Goal: Task Accomplishment & Management: Complete application form

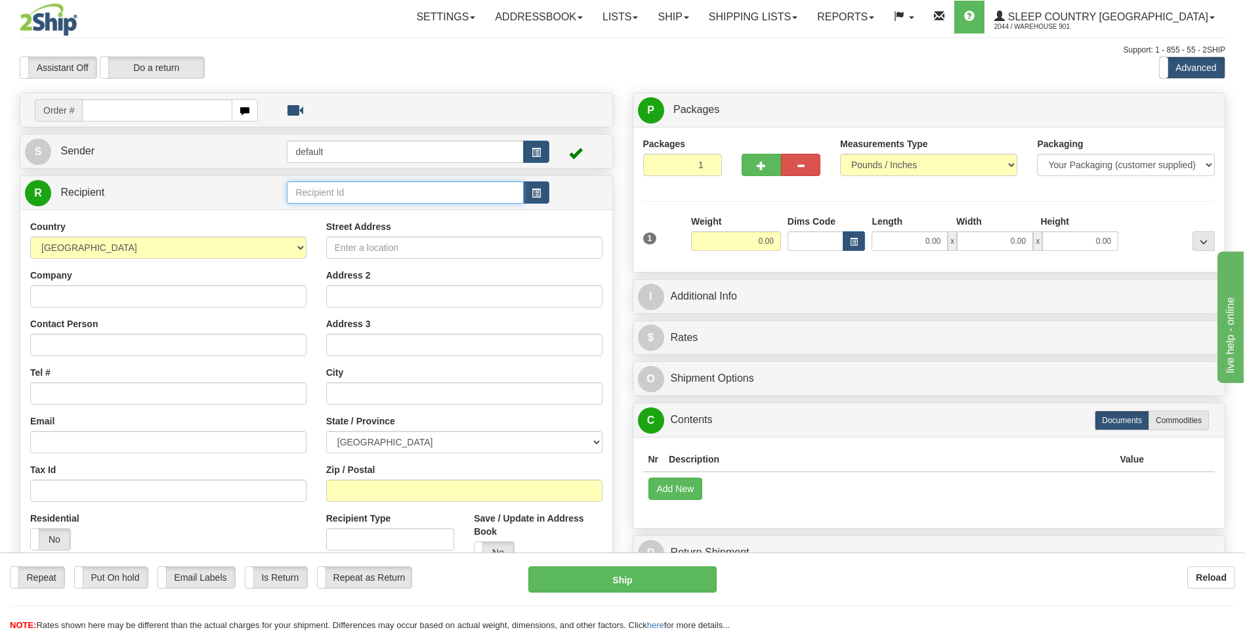
click at [402, 197] on input "text" at bounding box center [405, 192] width 236 height 22
type input "[PERSON_NAME]"
click at [101, 295] on div "Country [GEOGRAPHIC_DATA] [GEOGRAPHIC_DATA] [GEOGRAPHIC_DATA] [GEOGRAPHIC_DATA]…" at bounding box center [316, 396] width 592 height 374
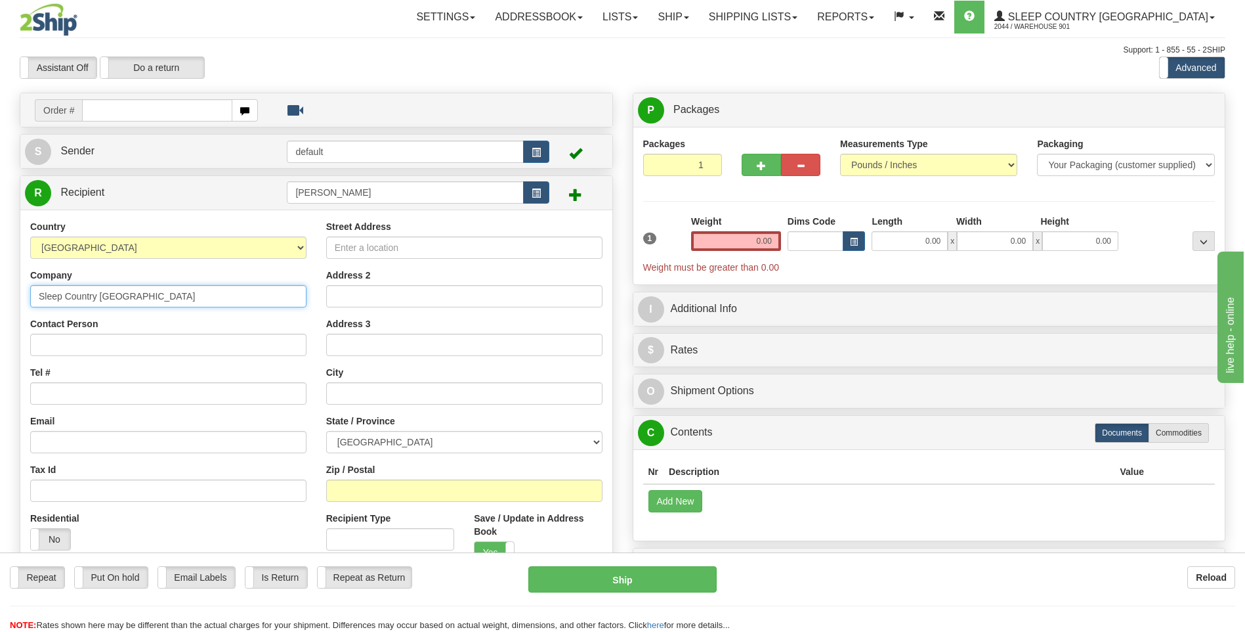
type input "Sleep Country [GEOGRAPHIC_DATA]"
click at [45, 349] on input "Contact Person" at bounding box center [168, 345] width 276 height 22
type input "[PERSON_NAME]"
click at [390, 288] on input "Address 2" at bounding box center [464, 296] width 276 height 22
type input "b"
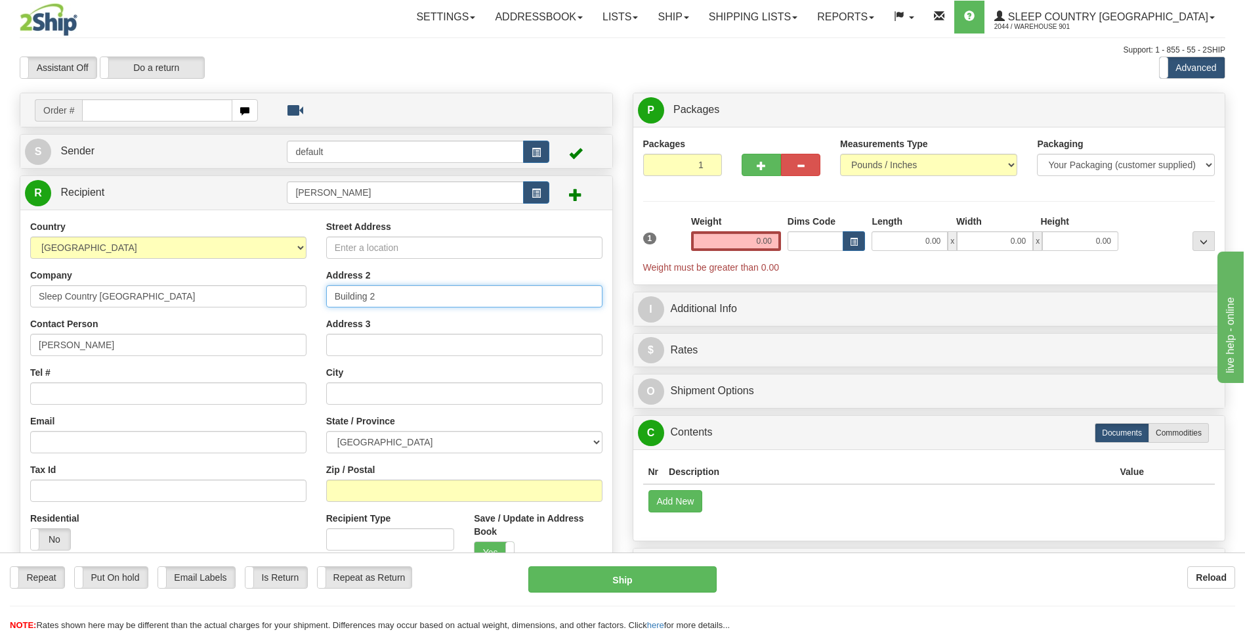
type input "Building 2"
click at [404, 350] on input "Address 3" at bounding box center [464, 345] width 276 height 22
type input "[STREET_ADDRESS]"
click at [402, 397] on input "text" at bounding box center [464, 393] width 276 height 22
type input "[GEOGRAPHIC_DATA]"
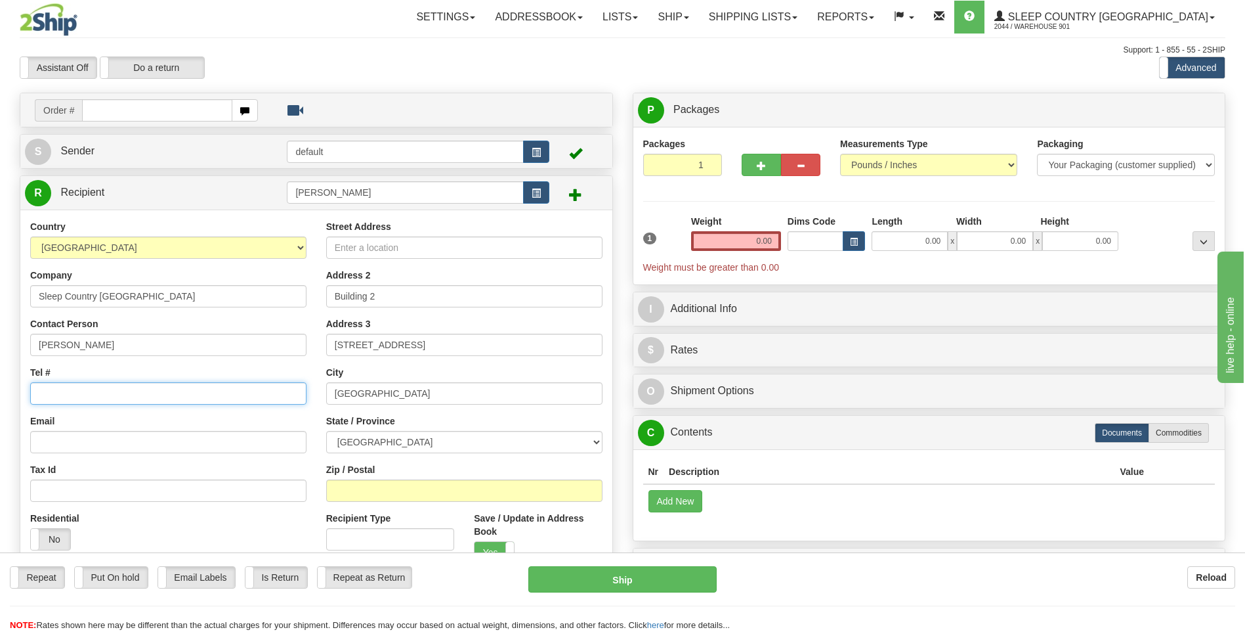
click at [68, 390] on input "Tel #" at bounding box center [168, 393] width 276 height 22
type input "[PHONE_NUMBER]"
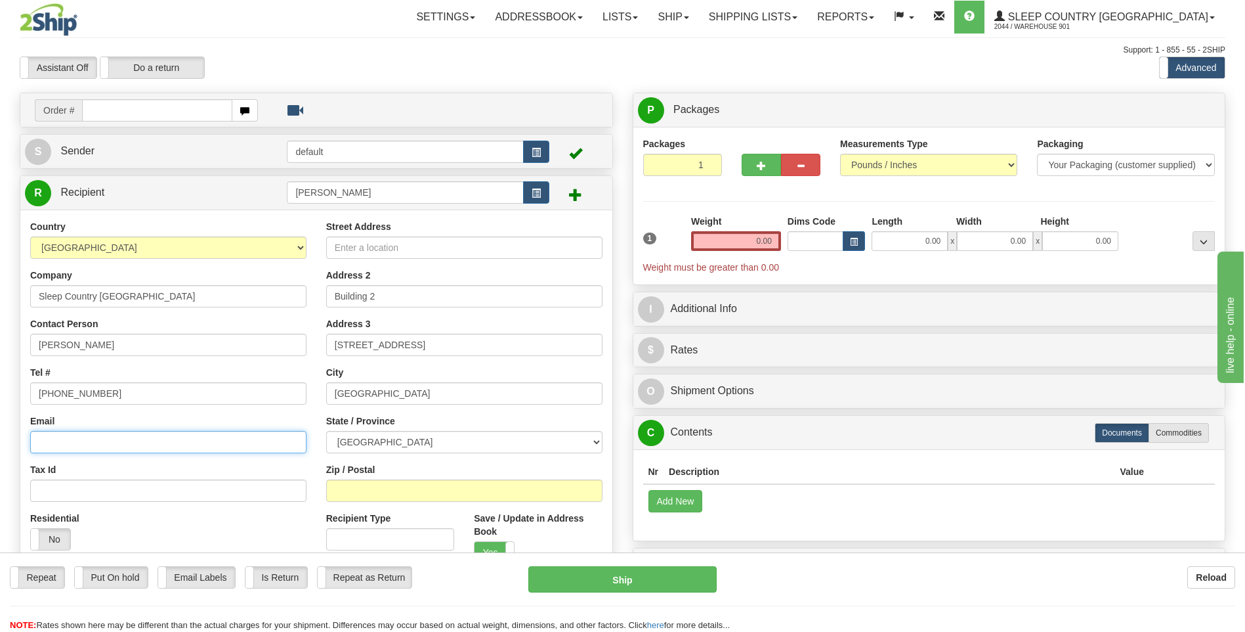
click at [159, 439] on input "Email" at bounding box center [168, 442] width 276 height 22
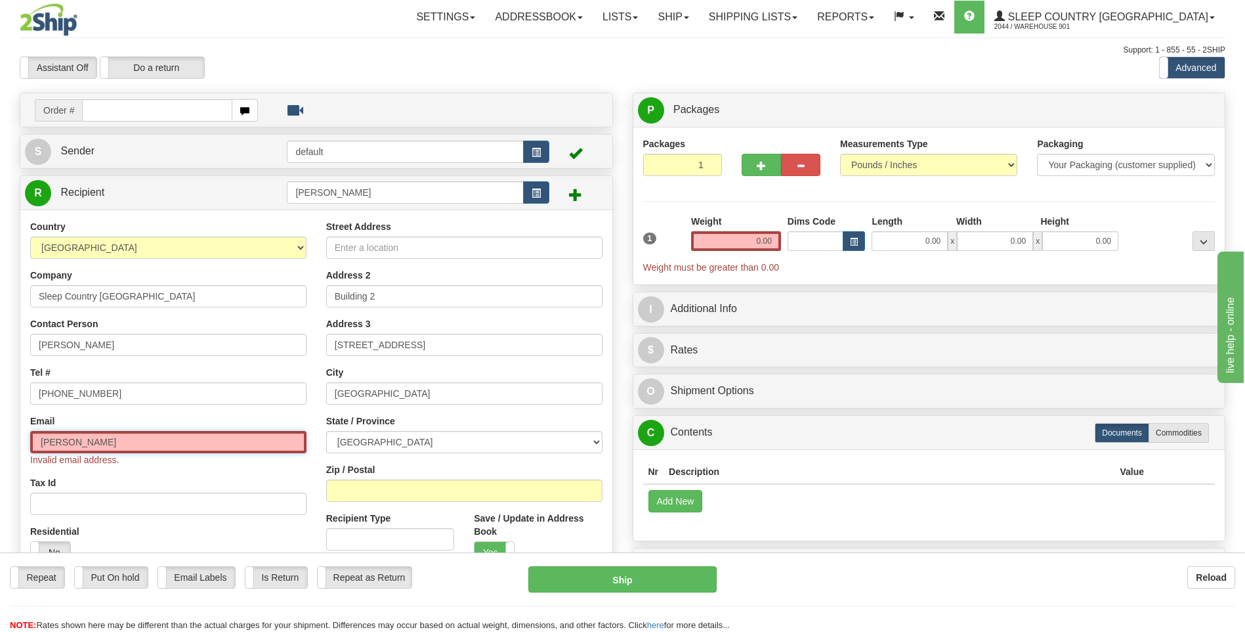
drag, startPoint x: 92, startPoint y: 443, endPoint x: -3, endPoint y: 445, distance: 94.6
click at [0, 445] on html "Training Course Close Toggle navigation Settings Shipping Preferences New Sende…" at bounding box center [622, 316] width 1245 height 632
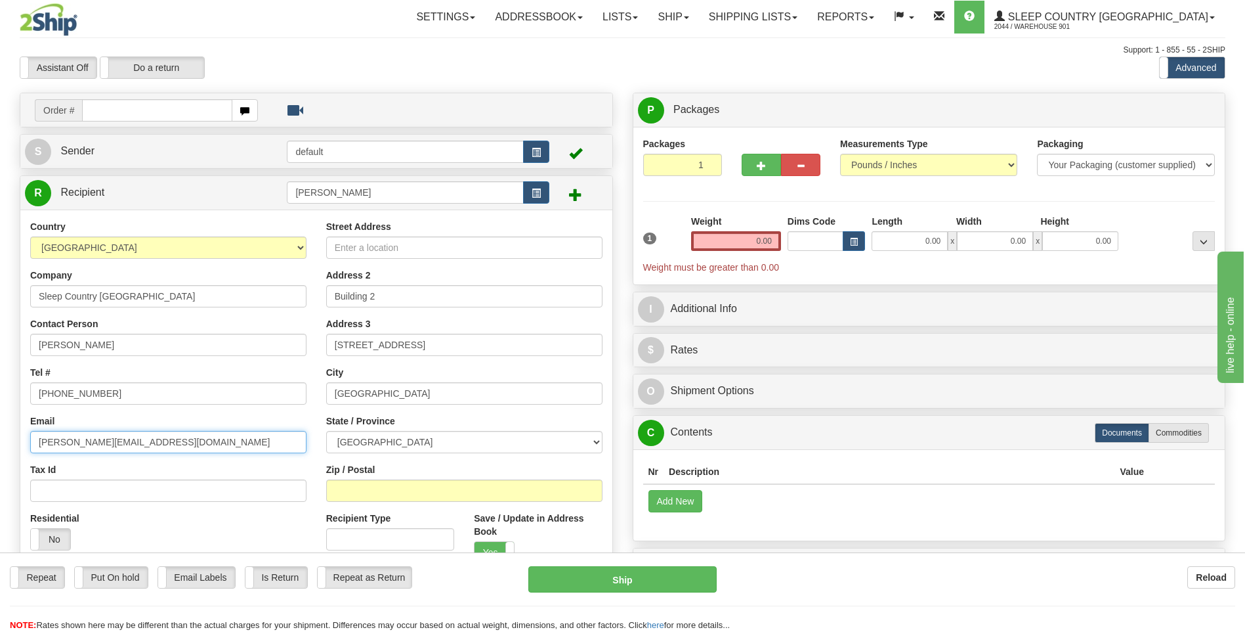
type input "[PERSON_NAME][EMAIL_ADDRESS][DOMAIN_NAME]"
drag, startPoint x: 389, startPoint y: 194, endPoint x: 186, endPoint y: 181, distance: 204.0
click at [186, 181] on tr "R Recipient [PERSON_NAME]" at bounding box center [316, 192] width 583 height 27
type input "DC951 [GEOGRAPHIC_DATA]"
click at [770, 245] on input "0.00" at bounding box center [736, 241] width 90 height 20
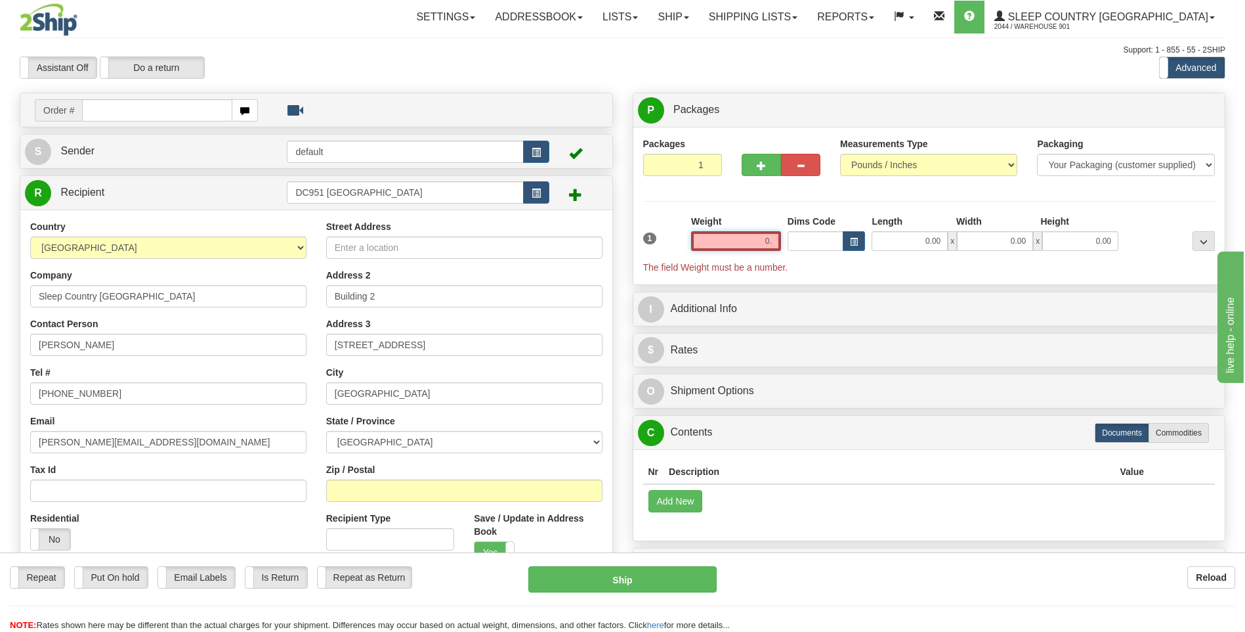
type input "0"
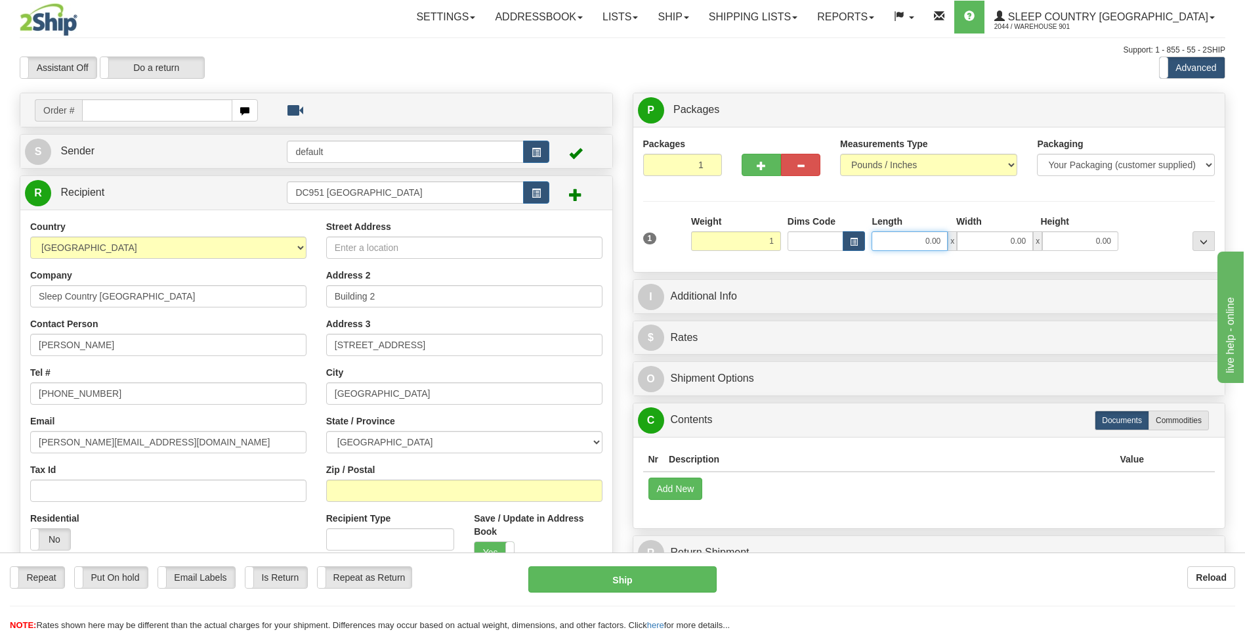
click at [920, 246] on input "0.00" at bounding box center [910, 241] width 76 height 20
type input "1.00"
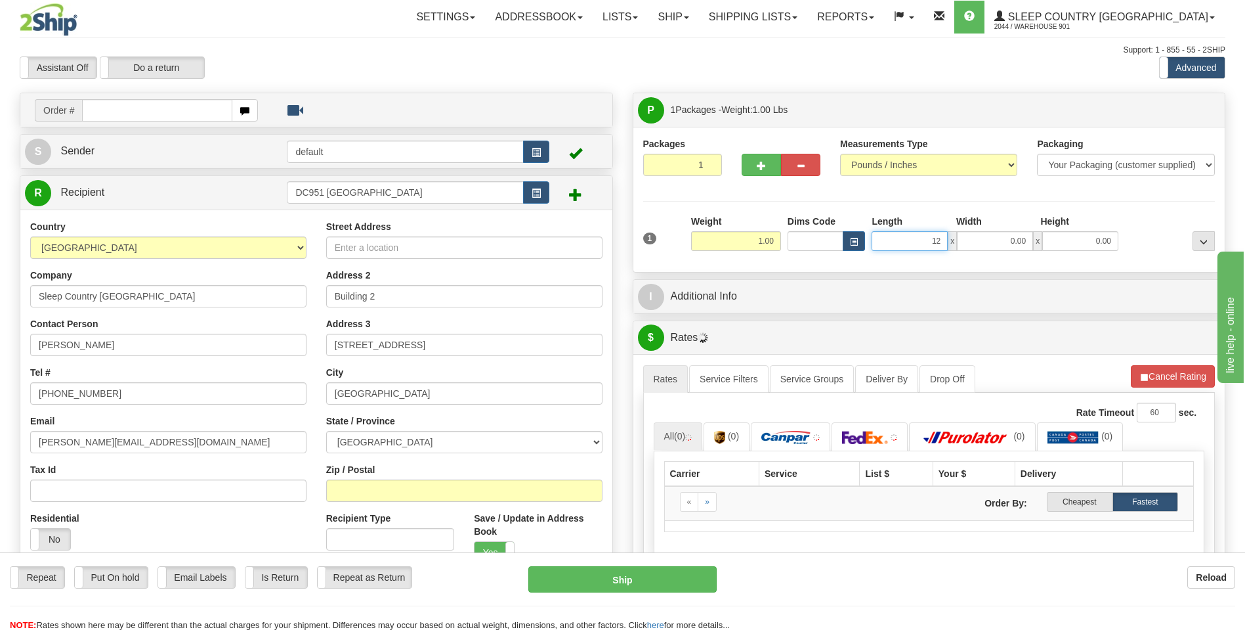
type input "12.00"
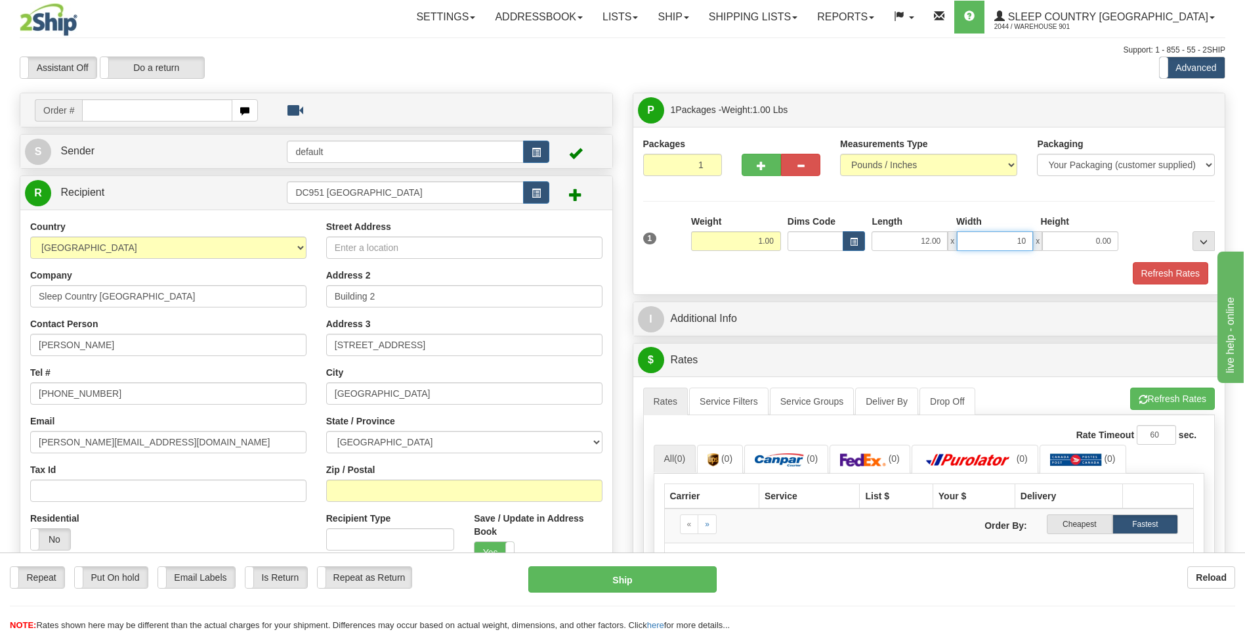
type input "10.00"
type input "8.00"
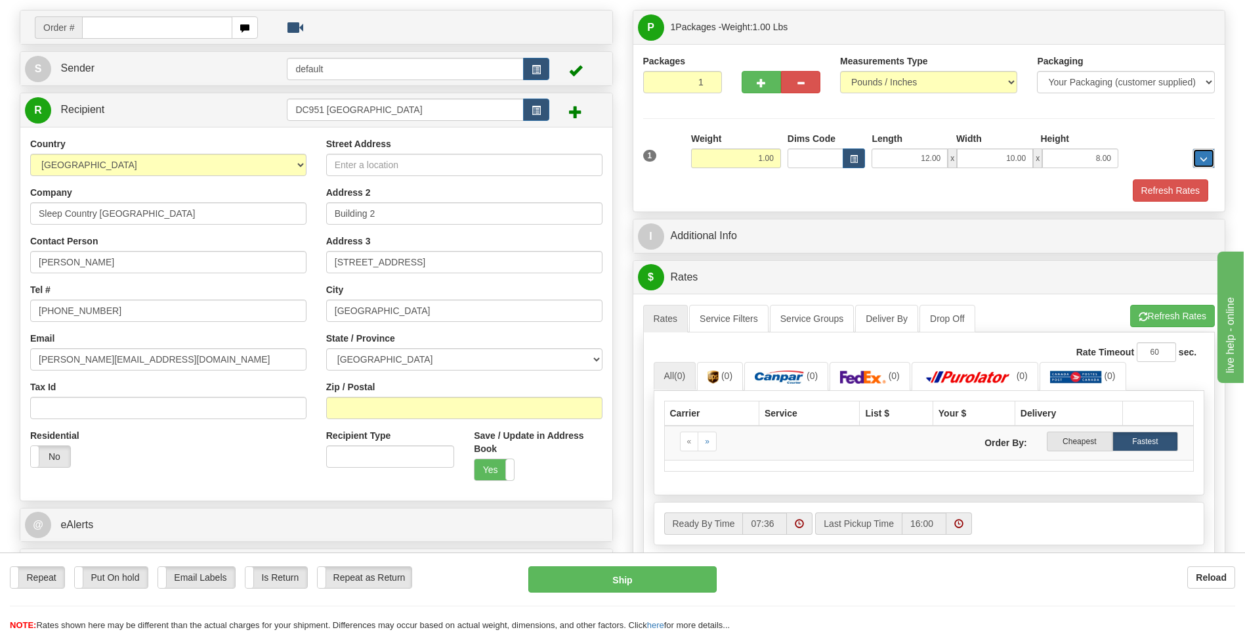
scroll to position [197, 0]
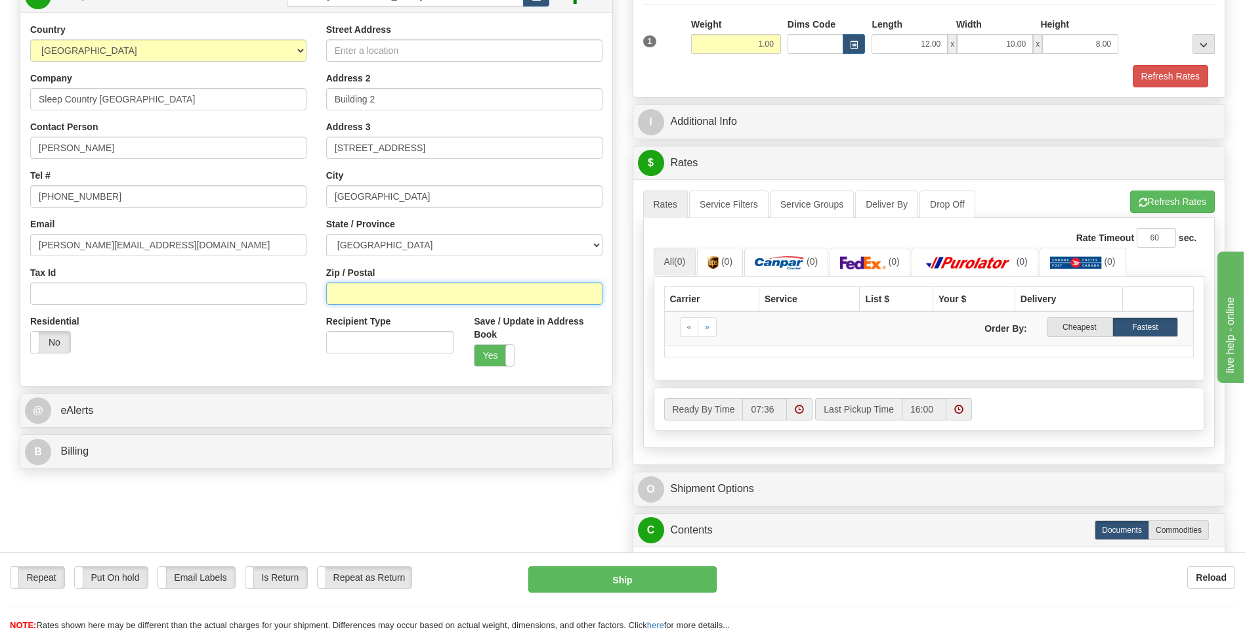
click at [409, 298] on input "Zip / Postal" at bounding box center [464, 293] width 276 height 22
type input "t"
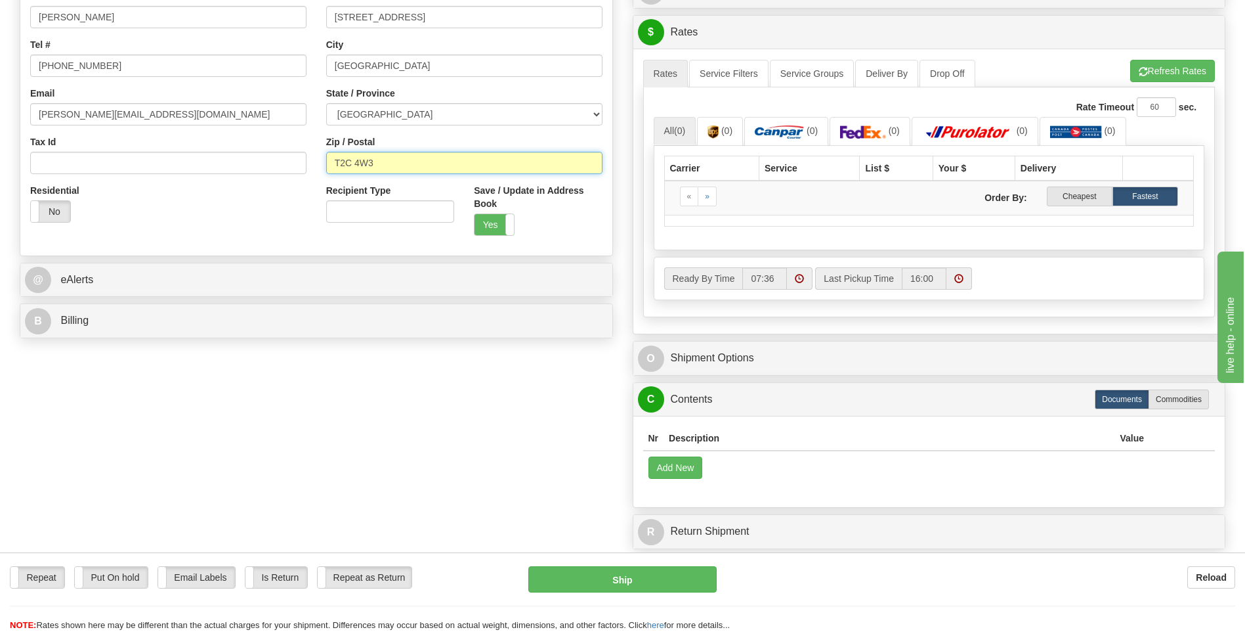
scroll to position [394, 0]
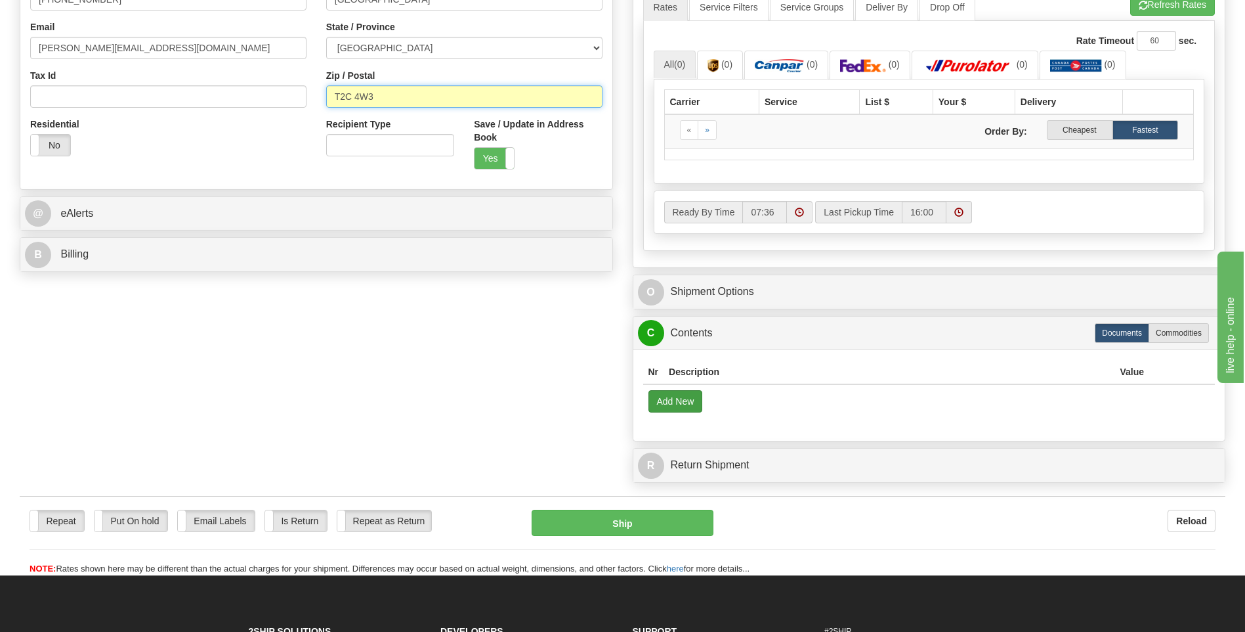
type input "T2C 4W3"
click at [677, 402] on button "Add New" at bounding box center [676, 401] width 54 height 22
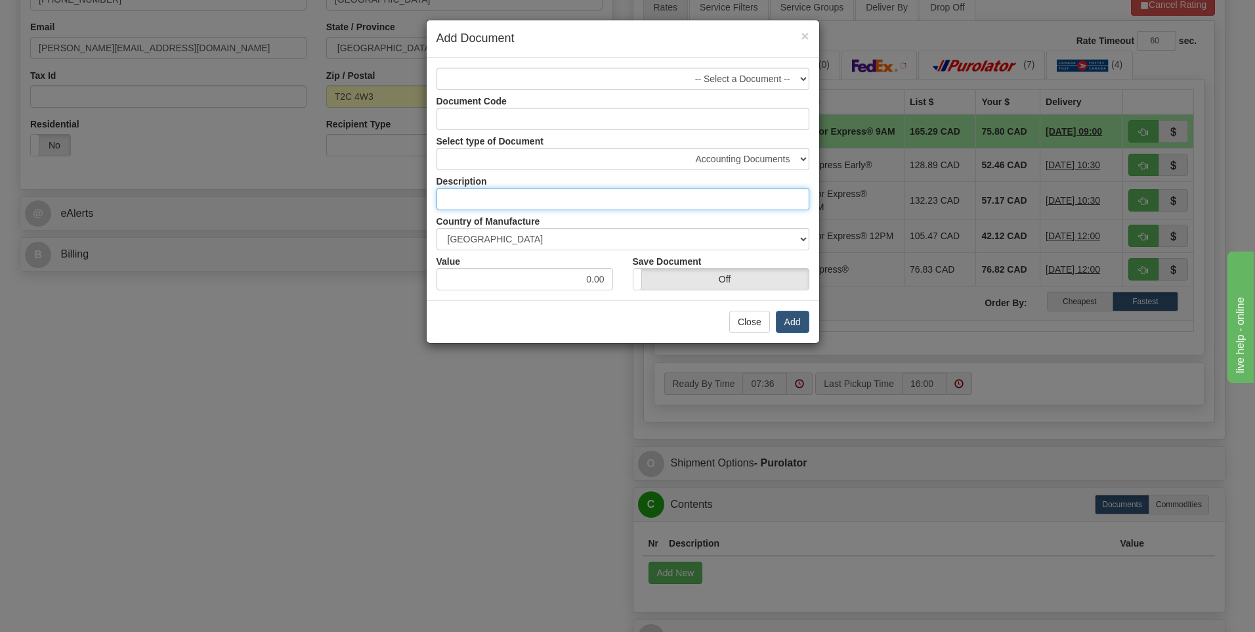
click at [492, 200] on input "text" at bounding box center [623, 199] width 373 height 22
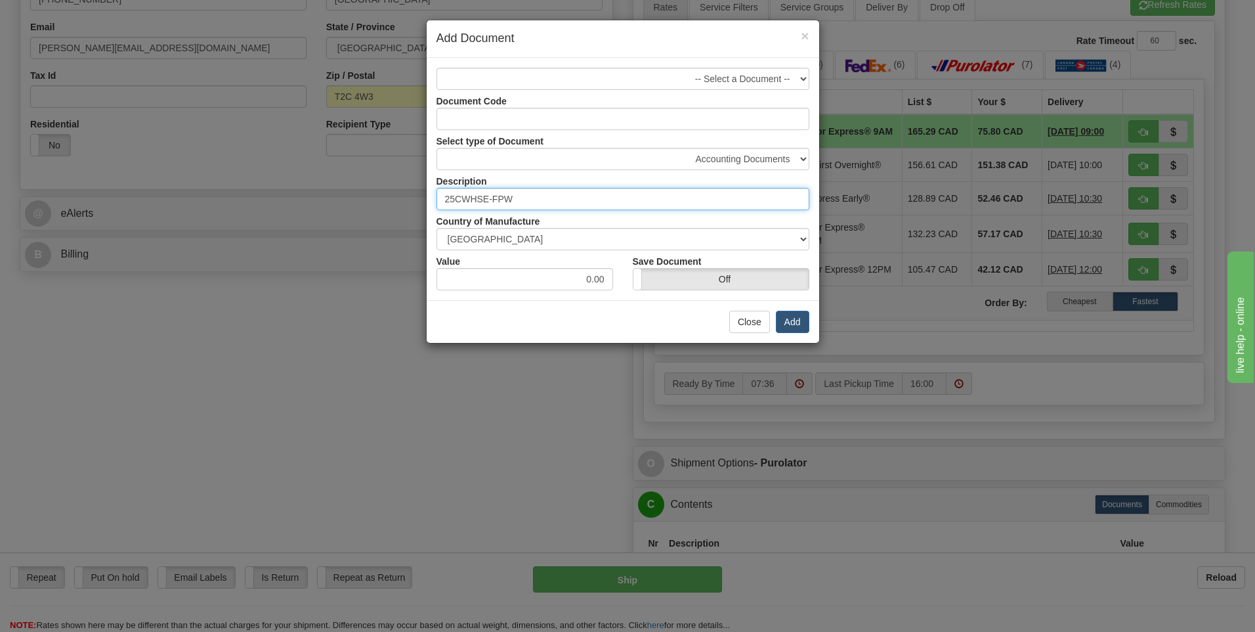
type input "25CWHSE-FPW"
click at [804, 79] on select "-- Select a Document --" at bounding box center [623, 79] width 373 height 22
click at [581, 119] on input "Document Code" at bounding box center [623, 119] width 373 height 22
click at [594, 114] on input "Document Code" at bounding box center [623, 119] width 373 height 22
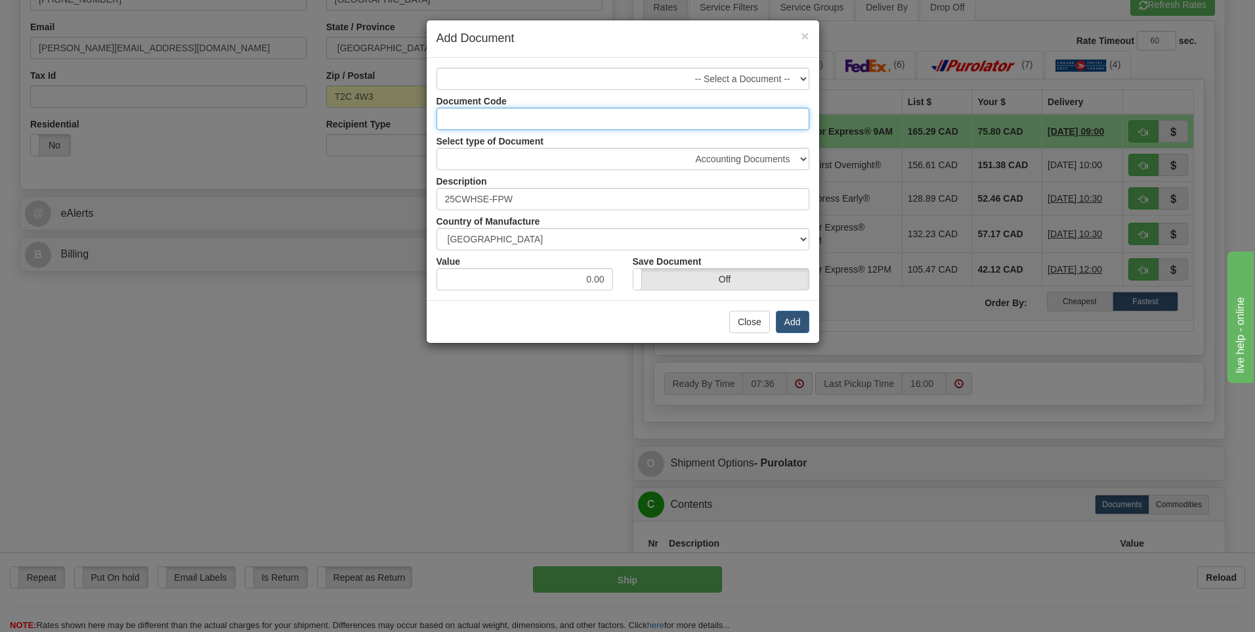
click at [724, 121] on input "Document Code" at bounding box center [623, 119] width 373 height 22
click at [756, 140] on div "Select type of Document Accounting Documents Analysis Reports Applications (Com…" at bounding box center [623, 150] width 393 height 40
click at [601, 276] on input "0.00" at bounding box center [525, 279] width 177 height 22
type input "3.00"
click at [744, 280] on label "Off" at bounding box center [721, 279] width 175 height 21
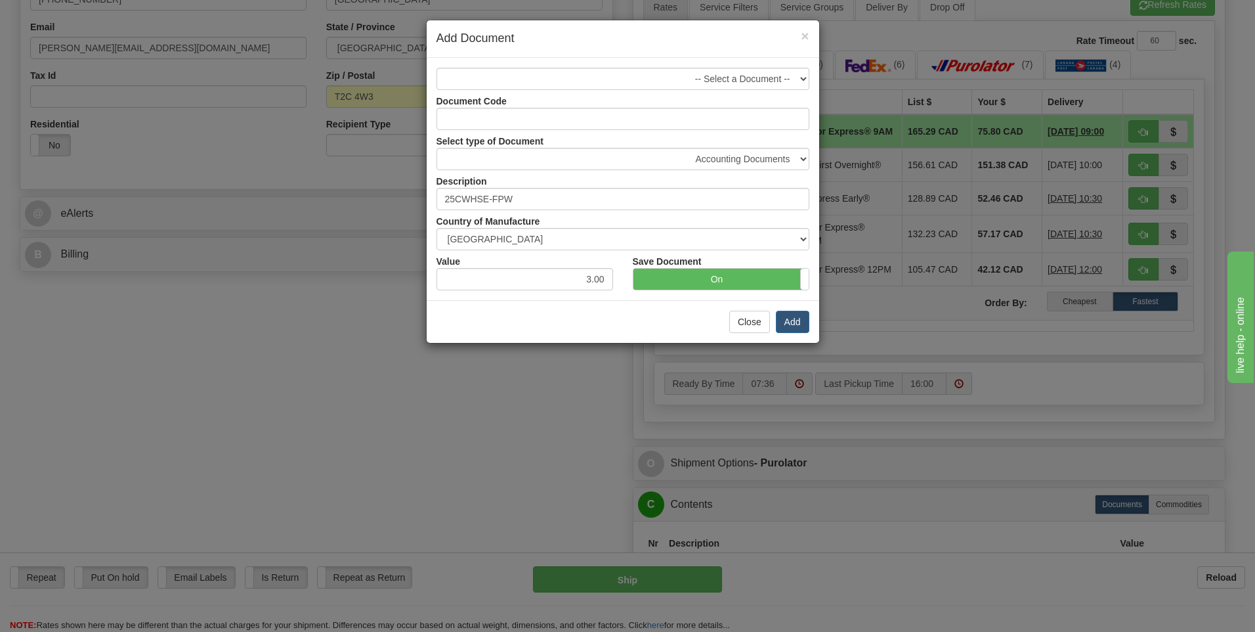
click at [949, 364] on div "× Add Document -- Select a Document -- Document Code Select type of Document Ac…" at bounding box center [627, 316] width 1255 height 632
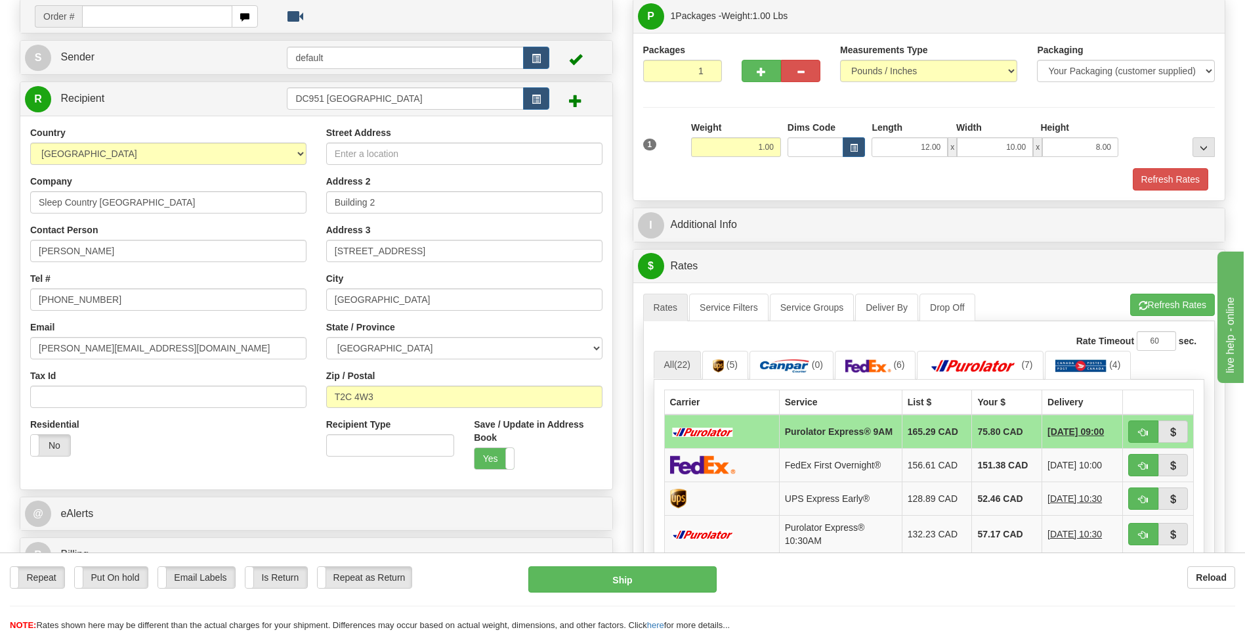
scroll to position [66, 0]
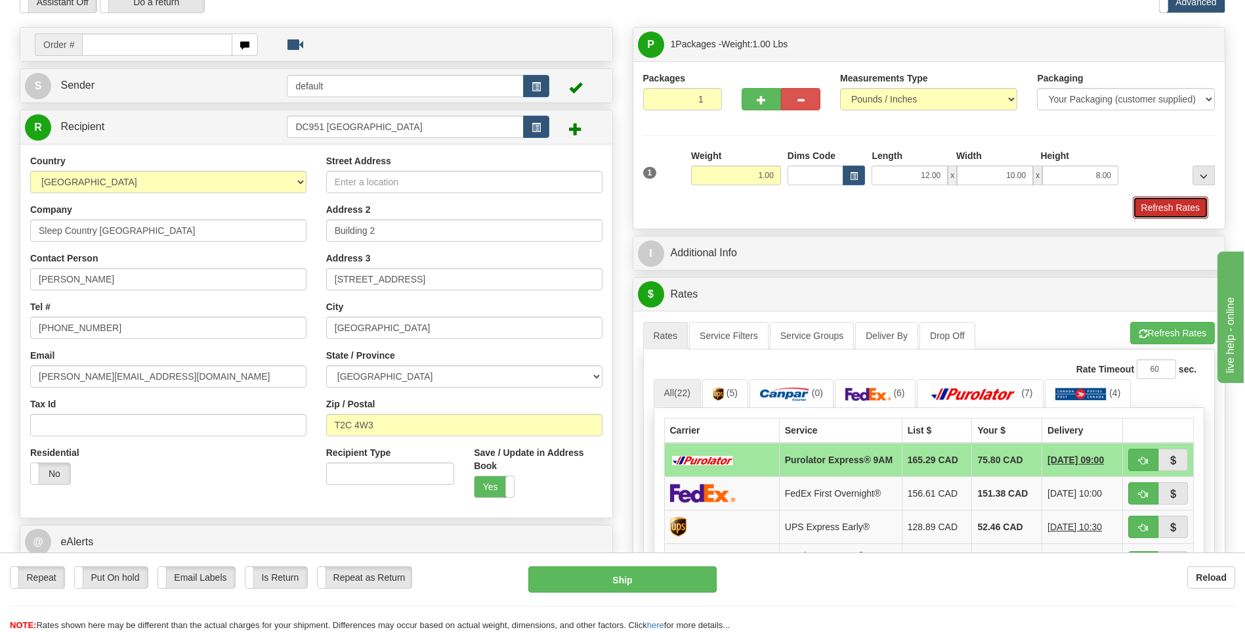
click at [1173, 202] on button "Refresh Rates" at bounding box center [1171, 207] width 76 height 22
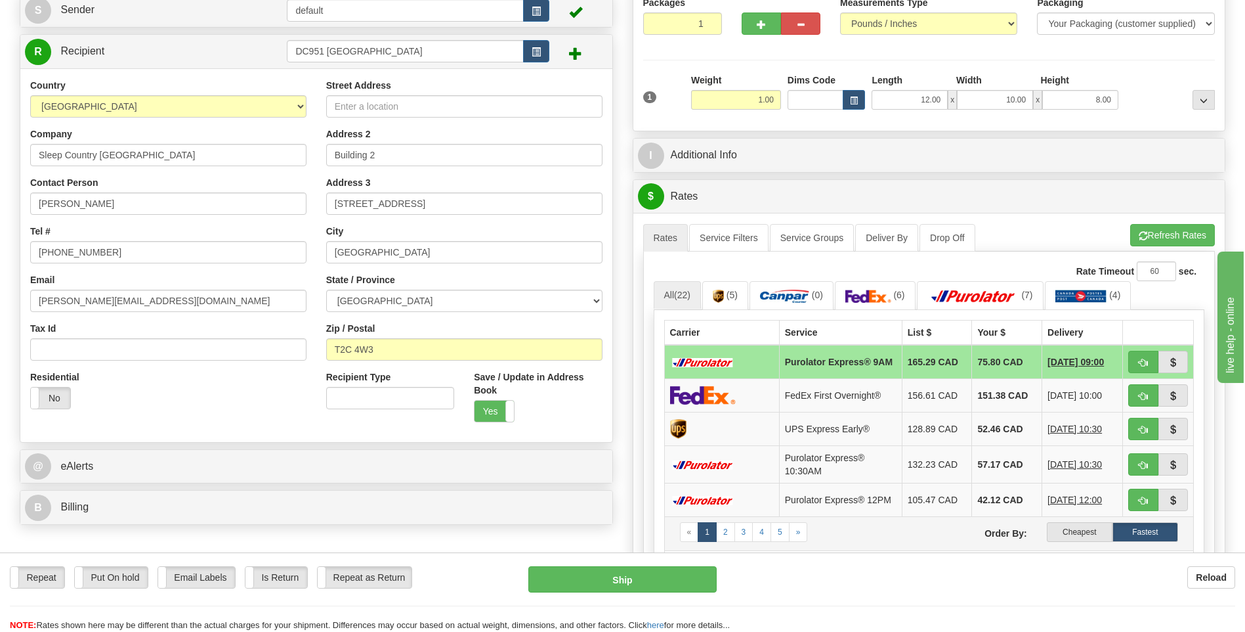
scroll to position [328, 0]
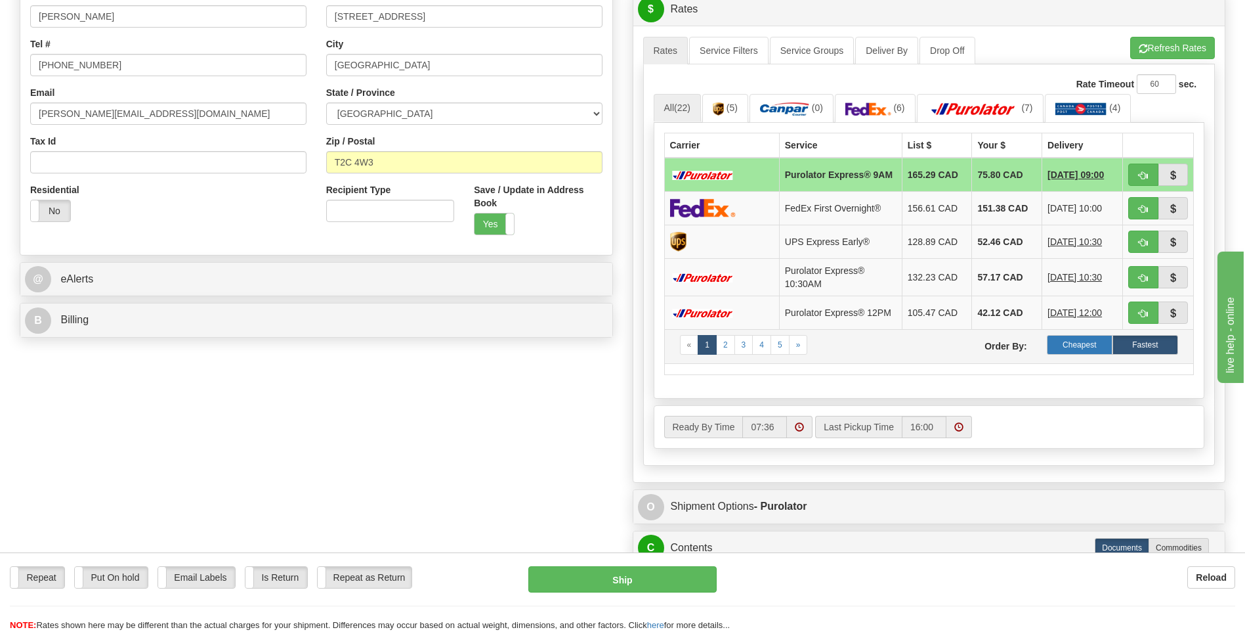
click at [1087, 347] on label "Cheapest" at bounding box center [1080, 345] width 66 height 20
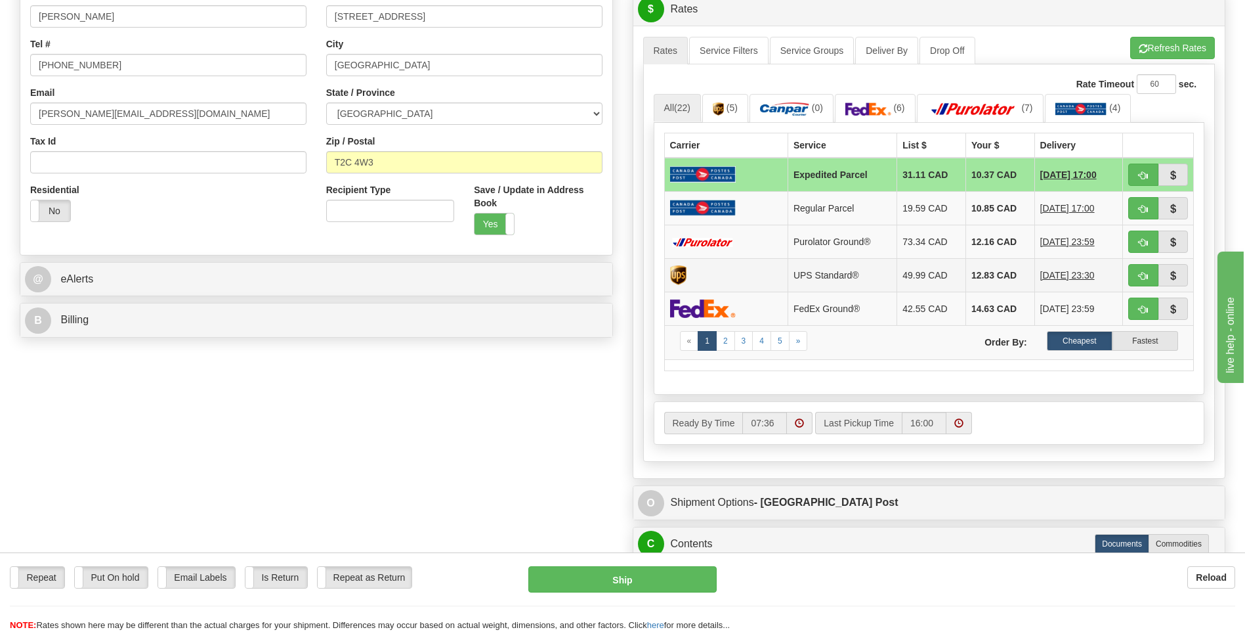
click at [987, 277] on td "12.83 CAD" at bounding box center [1000, 274] width 69 height 33
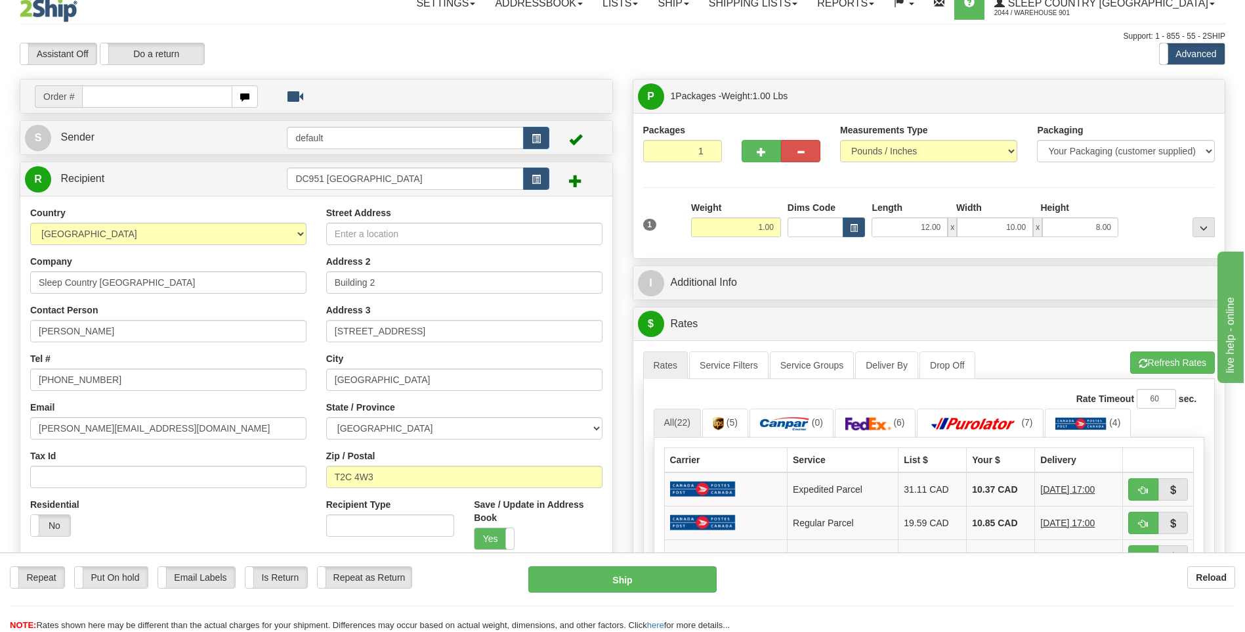
scroll to position [0, 0]
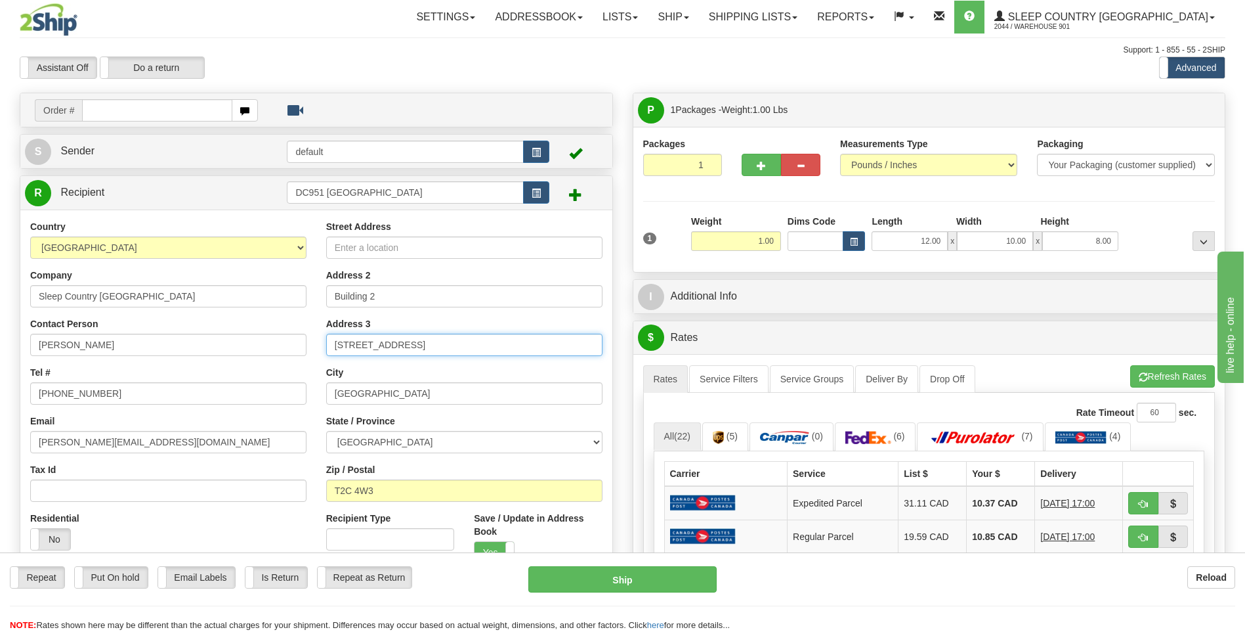
drag, startPoint x: 433, startPoint y: 347, endPoint x: 289, endPoint y: 351, distance: 143.8
click at [289, 351] on div "Country [GEOGRAPHIC_DATA] [GEOGRAPHIC_DATA] [GEOGRAPHIC_DATA] [GEOGRAPHIC_DATA]…" at bounding box center [316, 396] width 592 height 353
click at [357, 248] on input "Street Address" at bounding box center [464, 247] width 276 height 22
paste input "[STREET_ADDRESS]"
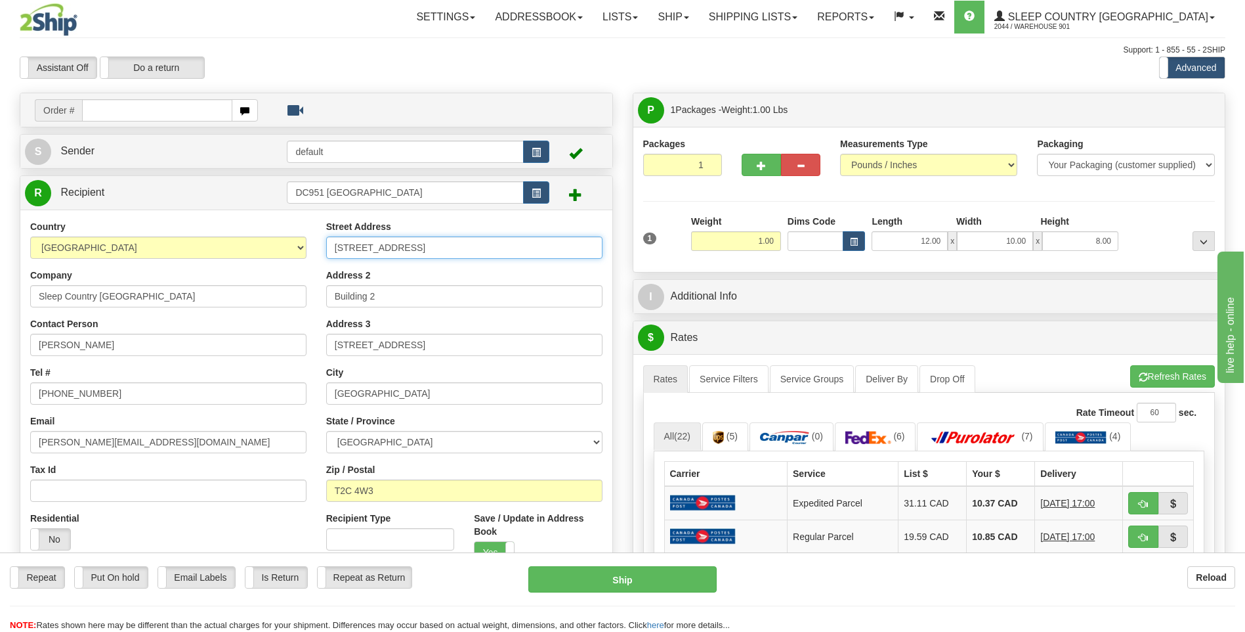
type input "[STREET_ADDRESS]"
drag, startPoint x: 343, startPoint y: 351, endPoint x: 280, endPoint y: 337, distance: 63.9
click at [285, 343] on div "Country [GEOGRAPHIC_DATA] [GEOGRAPHIC_DATA] [GEOGRAPHIC_DATA] [GEOGRAPHIC_DATA]…" at bounding box center [316, 396] width 592 height 353
click at [415, 318] on div "Address 3" at bounding box center [464, 336] width 276 height 39
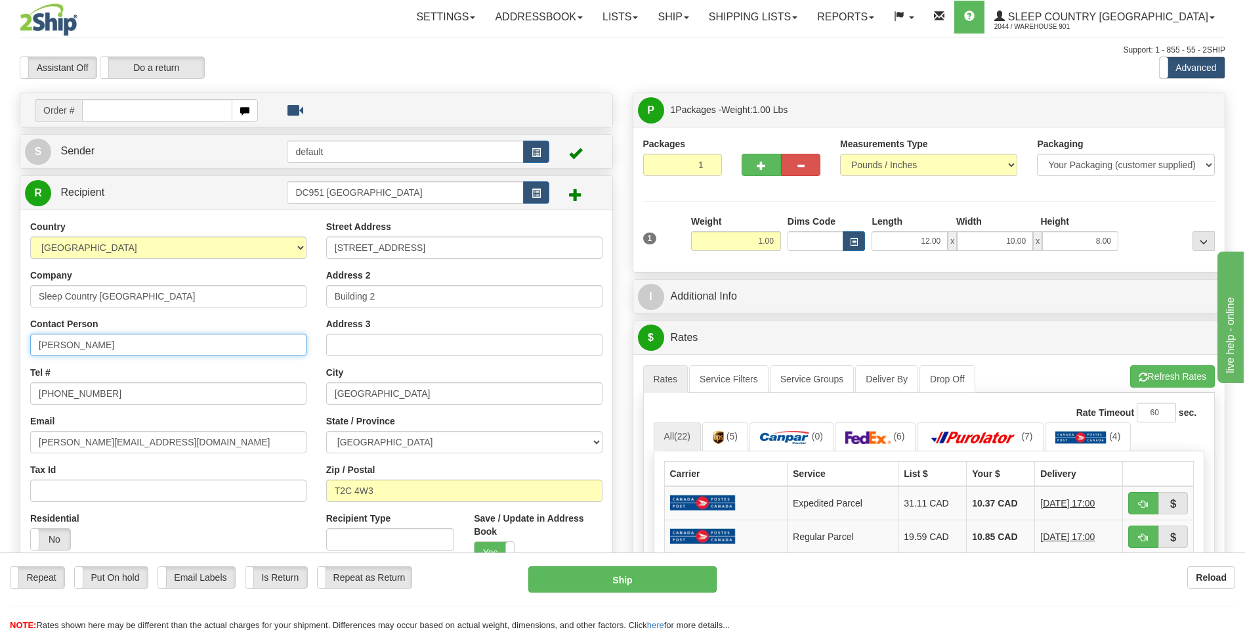
drag, startPoint x: 97, startPoint y: 347, endPoint x: 0, endPoint y: 337, distance: 97.7
click at [0, 347] on html "Training Course Close Toggle navigation Settings Shipping Preferences New Sende…" at bounding box center [622, 316] width 1245 height 632
type input "[PERSON_NAME]"
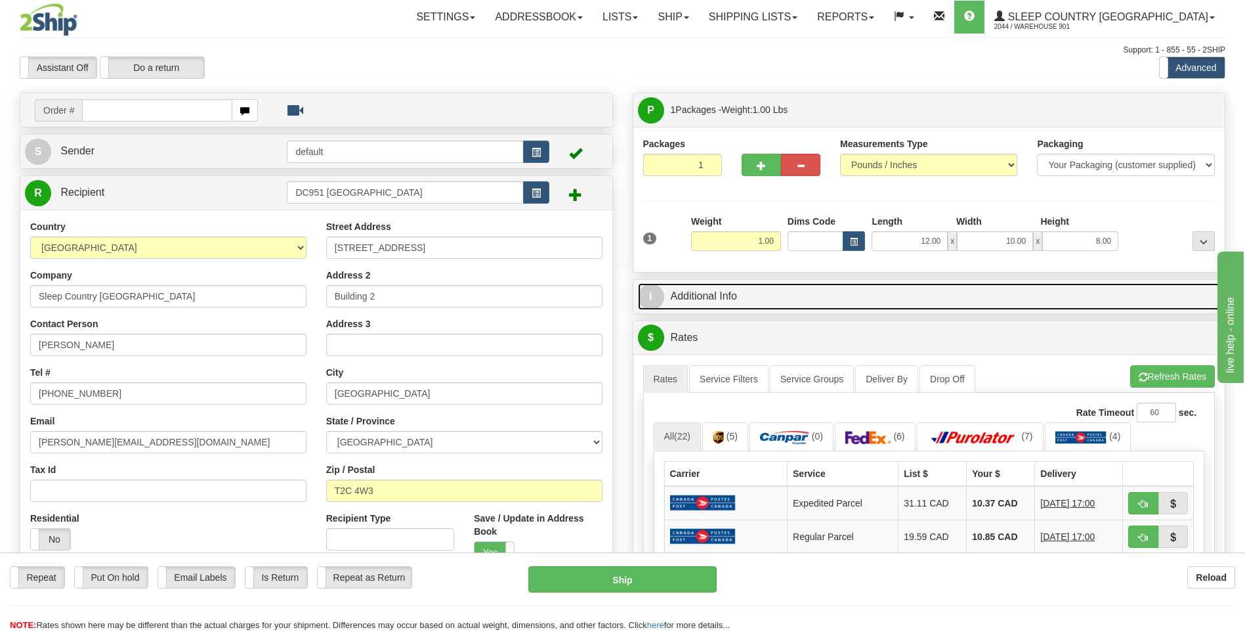
click at [710, 299] on link "I Additional Info" at bounding box center [929, 296] width 583 height 27
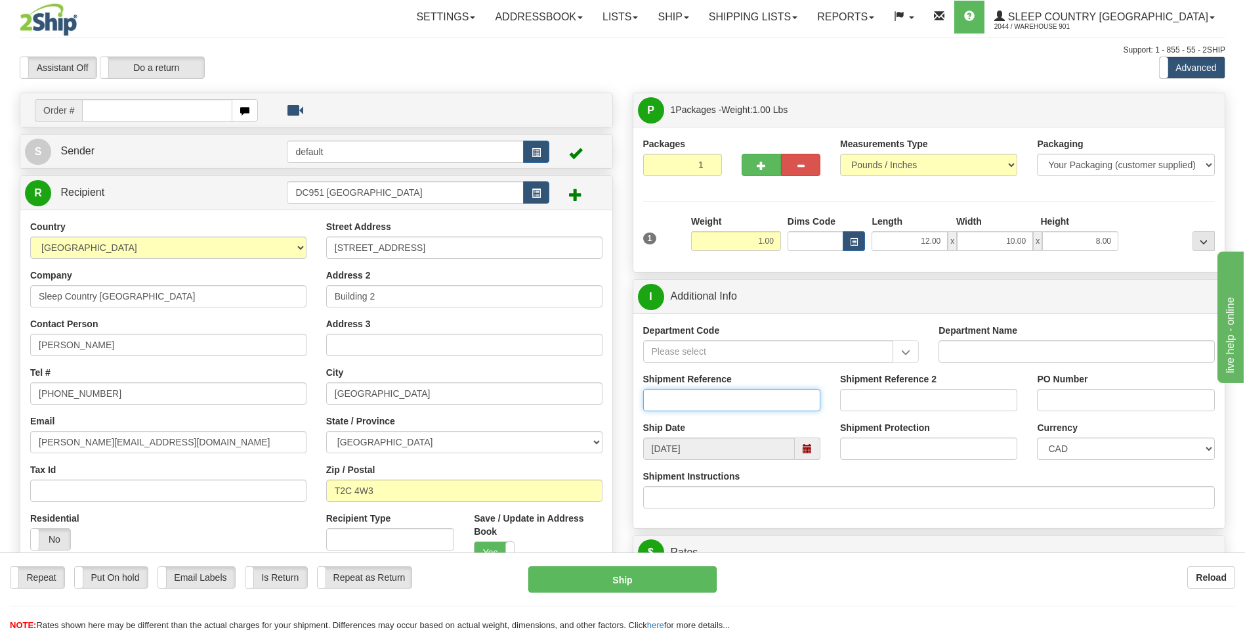
click at [663, 406] on input "Shipment Reference" at bounding box center [731, 400] width 177 height 22
type input "93I118638"
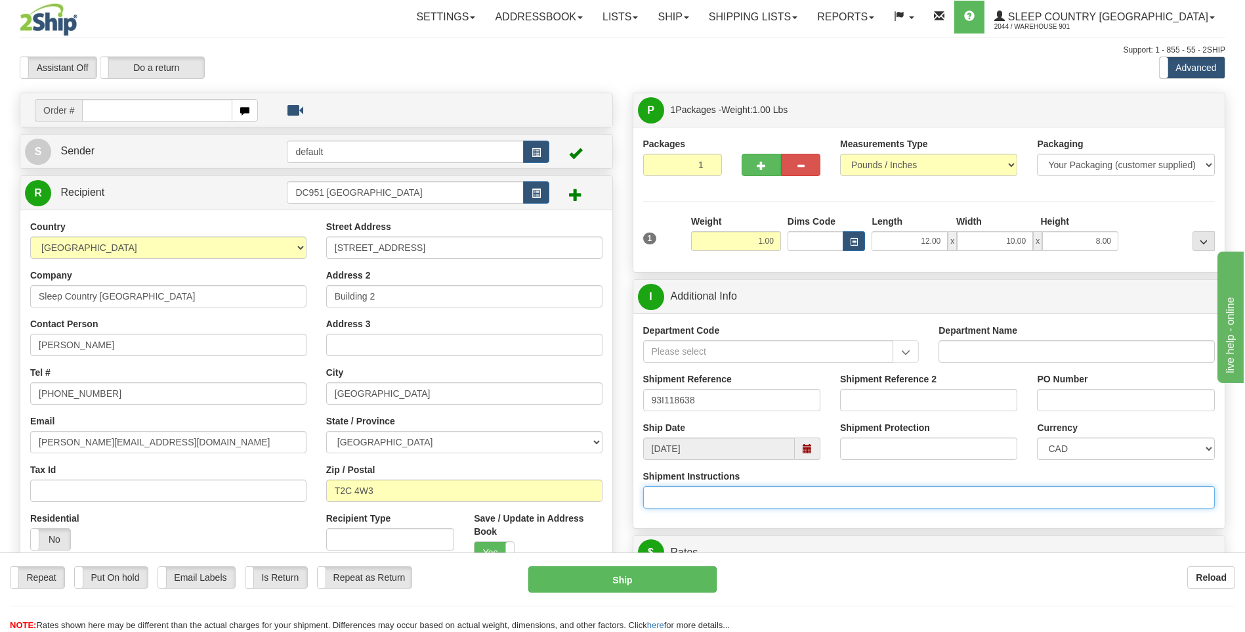
click at [733, 497] on input "Shipment Instructions" at bounding box center [929, 497] width 573 height 22
click at [714, 500] on input "Shipment Instructions" at bounding box center [929, 497] width 573 height 22
paste input "25CWHSE-FPW FT PRTR WRAP- CASPER WHS- EN"
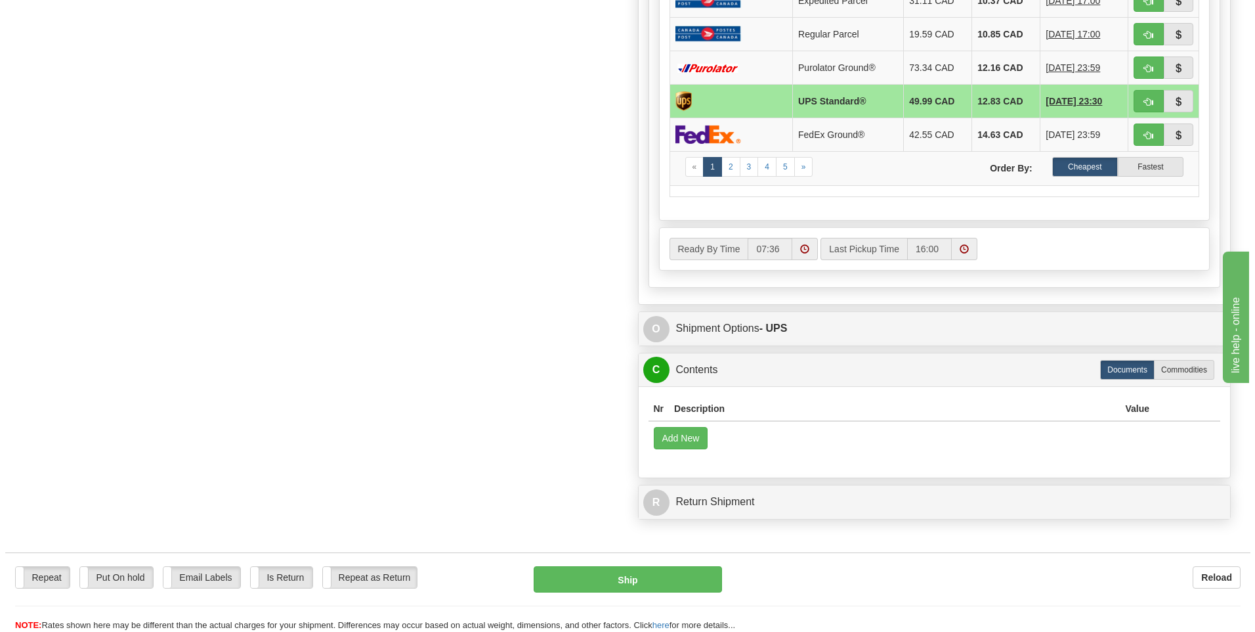
scroll to position [722, 0]
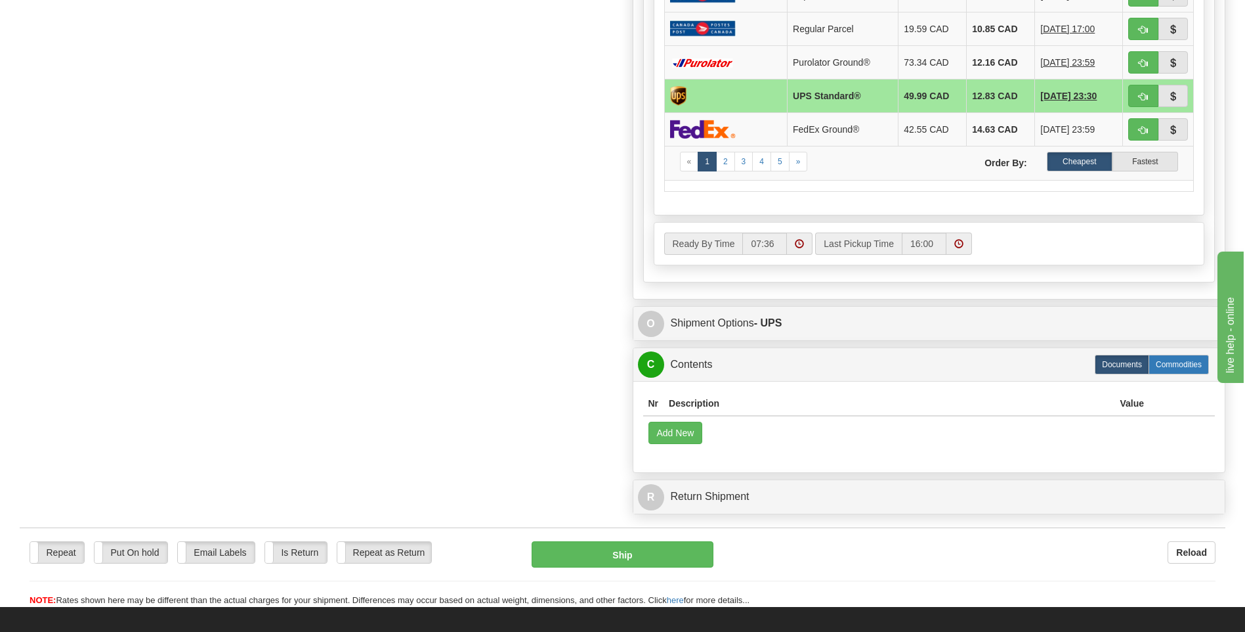
type input "25CWHSE-FPW FT PRTR WRAP- CASPER WHS- EN QUANTITY OF 3"
click at [1174, 361] on label "Commodities" at bounding box center [1179, 365] width 60 height 20
radio input "true"
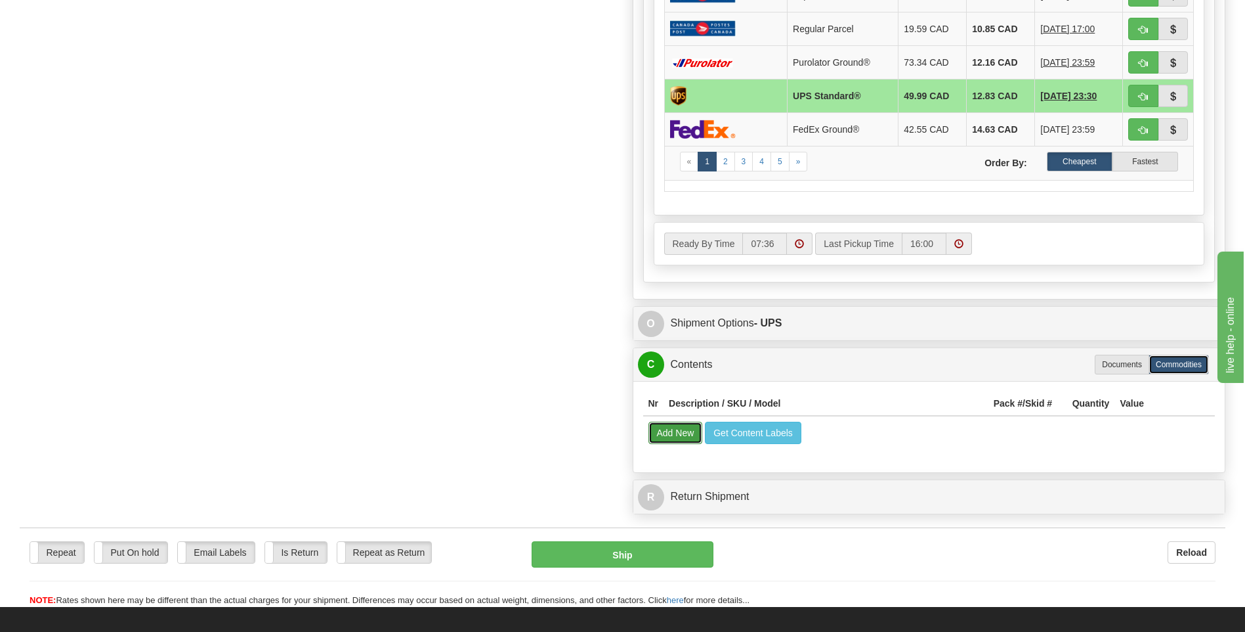
click at [683, 439] on button "Add New" at bounding box center [676, 433] width 54 height 22
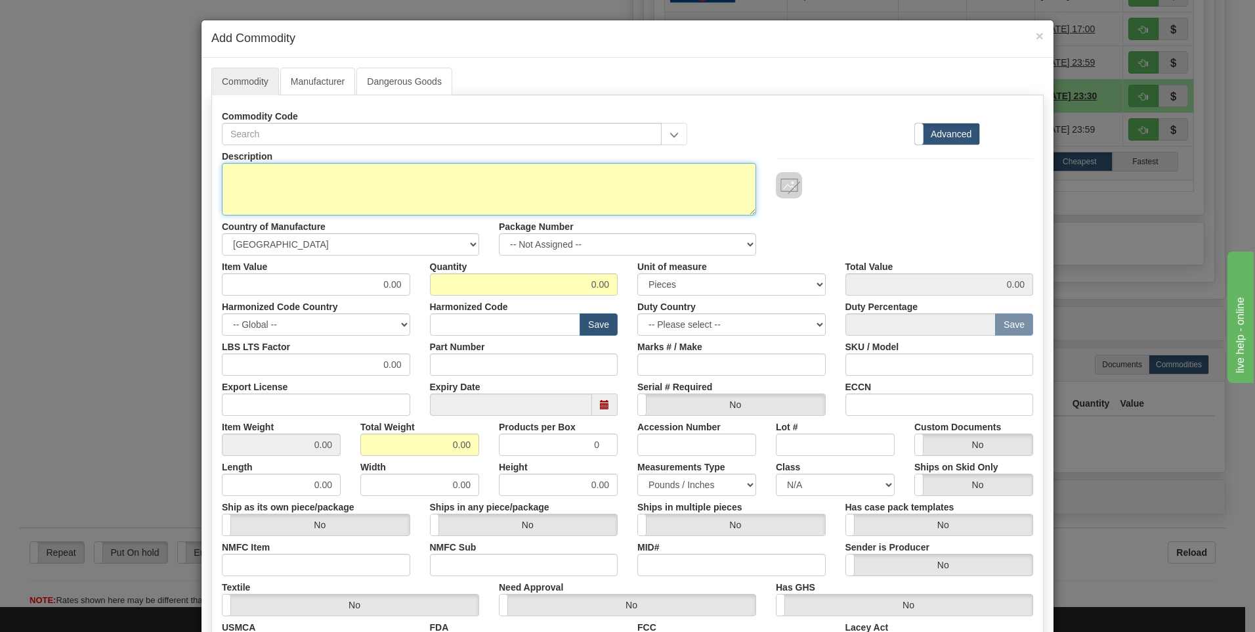
click at [270, 177] on textarea "Description" at bounding box center [489, 189] width 534 height 53
paste textarea "25CWHSE-FPW FT PRTR WRAP- CASPER WHS- EN"
type textarea "25CWHSE-FPW FT PRTR WRAP- CASPER WHS- EN"
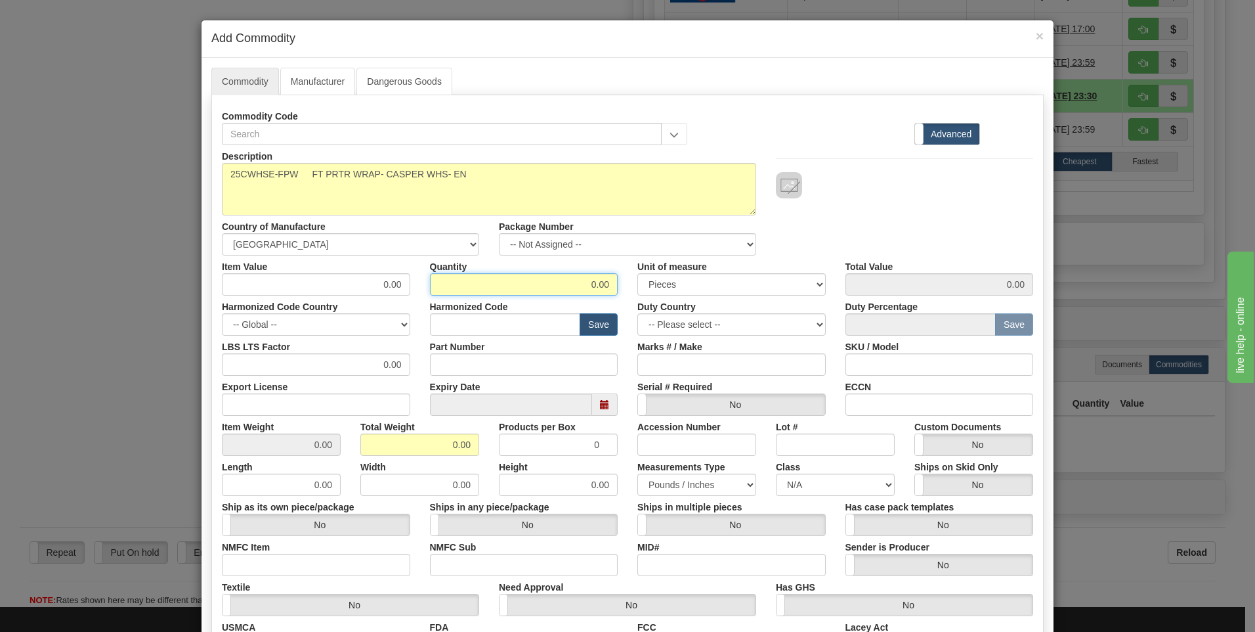
click at [592, 283] on input "0.00" at bounding box center [524, 284] width 188 height 22
type input "3.00"
click at [829, 233] on div "Description 25CWHSE-FPW FT PRTR WRAP- CASPER WHS- EN Country of Manufacture -- …" at bounding box center [627, 200] width 831 height 110
click at [871, 362] on input "SKU / Model" at bounding box center [940, 364] width 188 height 22
paste input "25CWHSE-FPW FT PRTR WRAP- CASPER WHS- EN"
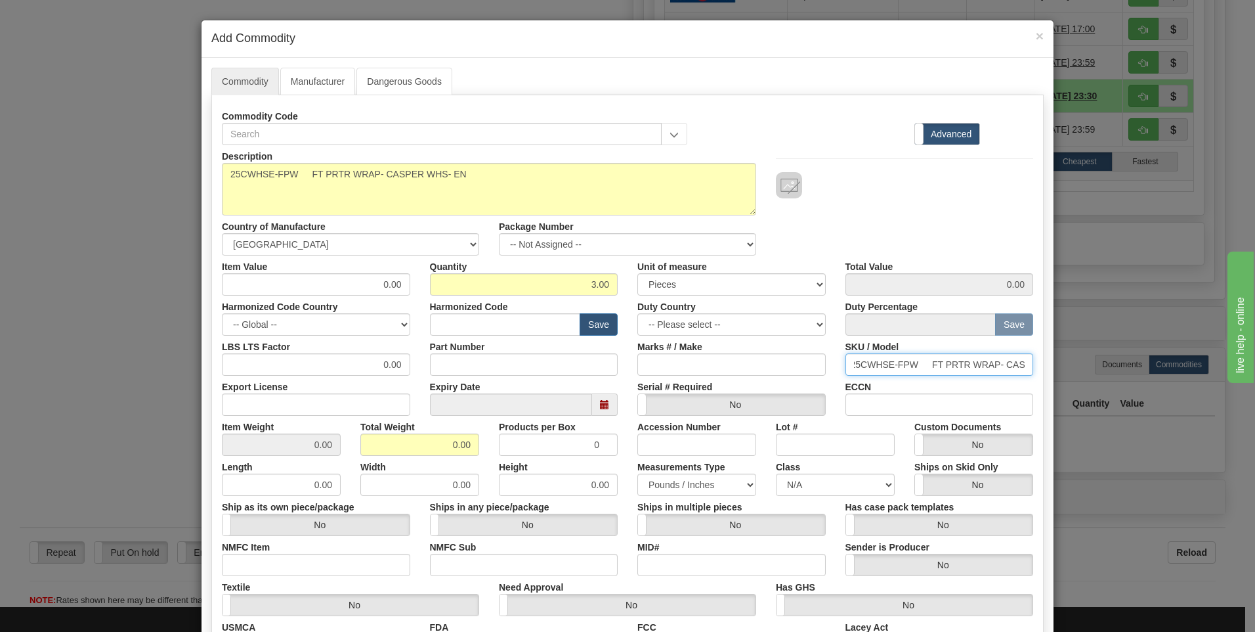
scroll to position [0, 0]
type input "25CWHSE-FPW"
click at [423, 378] on div "Expiry Date" at bounding box center [524, 396] width 208 height 40
click at [452, 444] on input "0.00" at bounding box center [419, 444] width 119 height 22
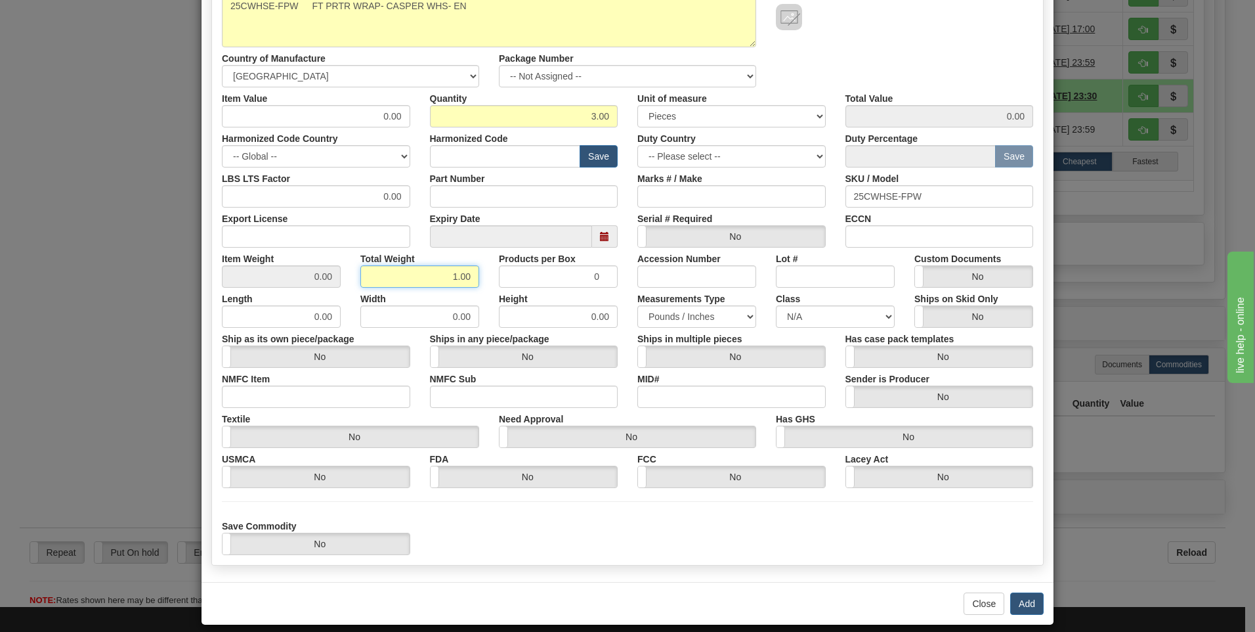
scroll to position [181, 0]
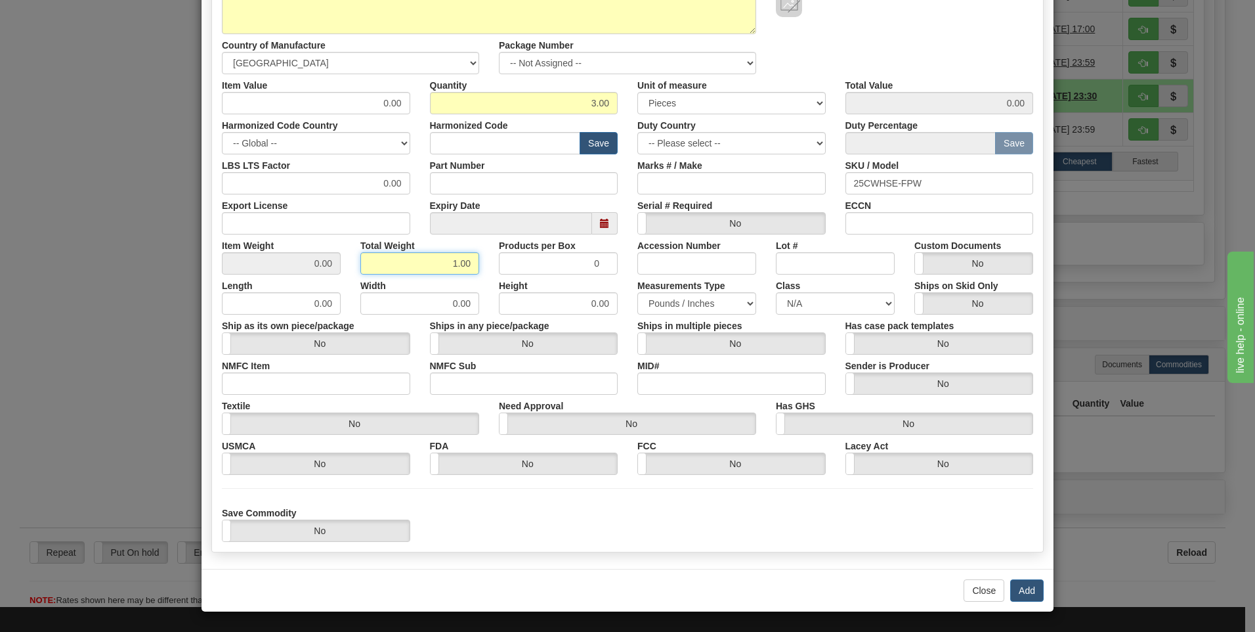
type input "1.00"
type input "0.3333"
click at [719, 526] on div "Save Commodity Yes No" at bounding box center [627, 522] width 831 height 40
click at [1020, 590] on button "Add" at bounding box center [1026, 590] width 33 height 22
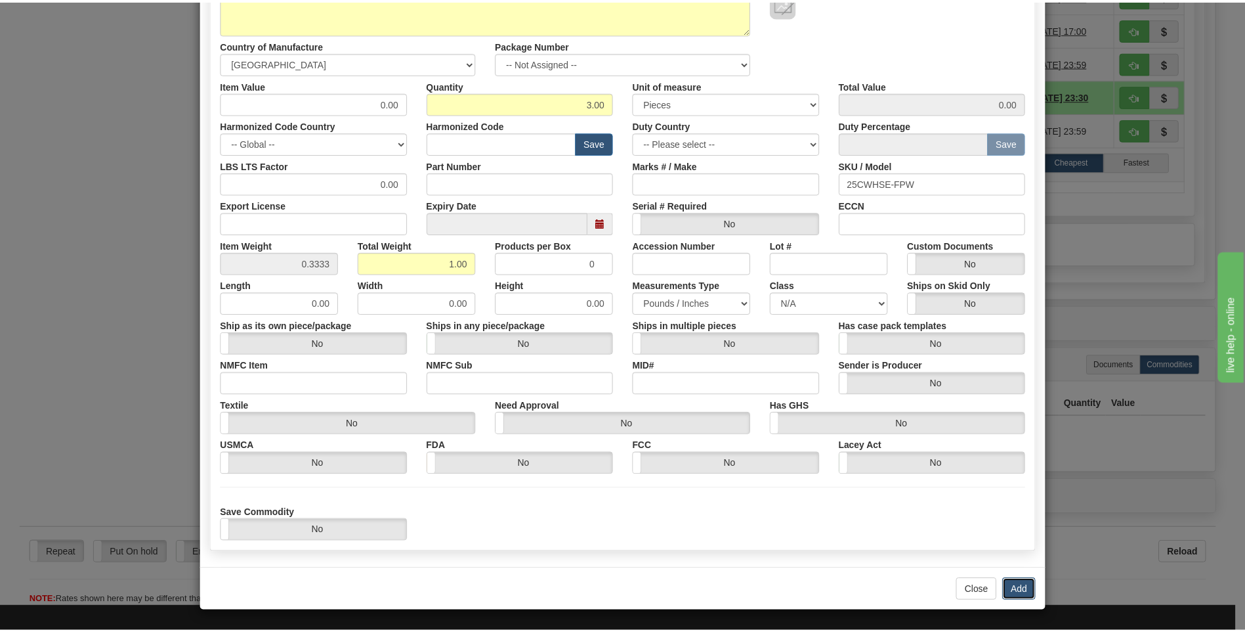
scroll to position [0, 0]
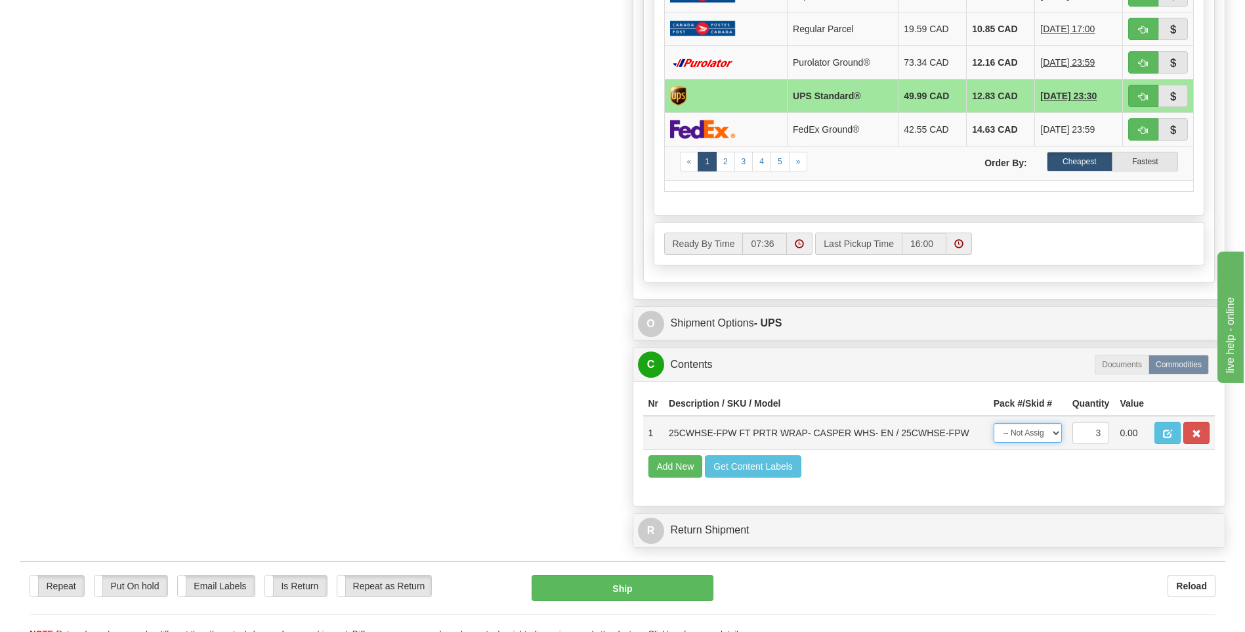
click at [1054, 431] on select "-- Not Assigned -- Package 1" at bounding box center [1028, 433] width 68 height 20
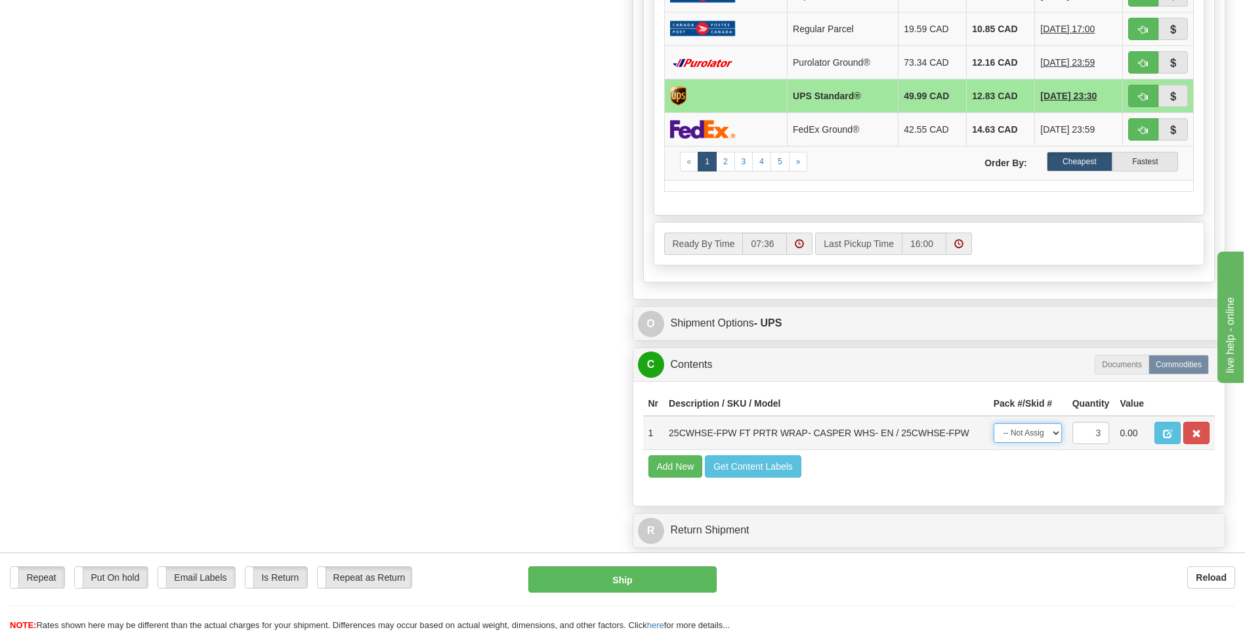
select select "0"
click at [994, 423] on select "-- Not Assigned -- Package 1" at bounding box center [1028, 433] width 68 height 20
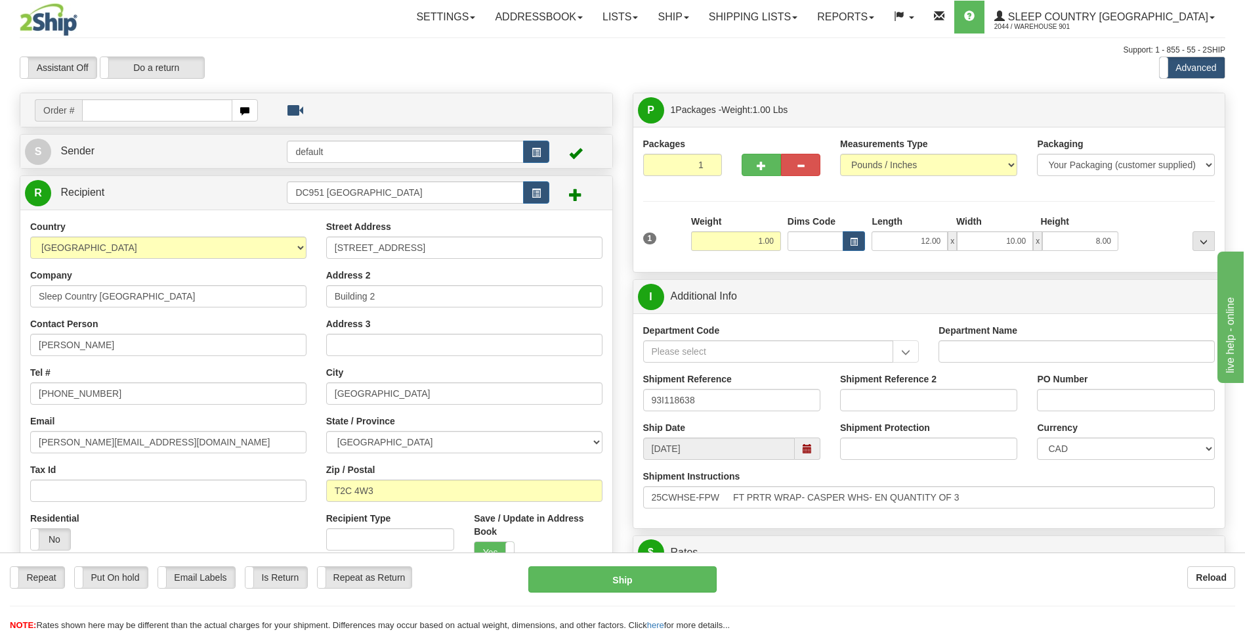
click at [916, 327] on div "Department Code" at bounding box center [781, 343] width 276 height 39
click at [911, 327] on div "Department Code" at bounding box center [781, 343] width 276 height 39
click at [628, 580] on button "Ship" at bounding box center [623, 579] width 188 height 26
type input "11"
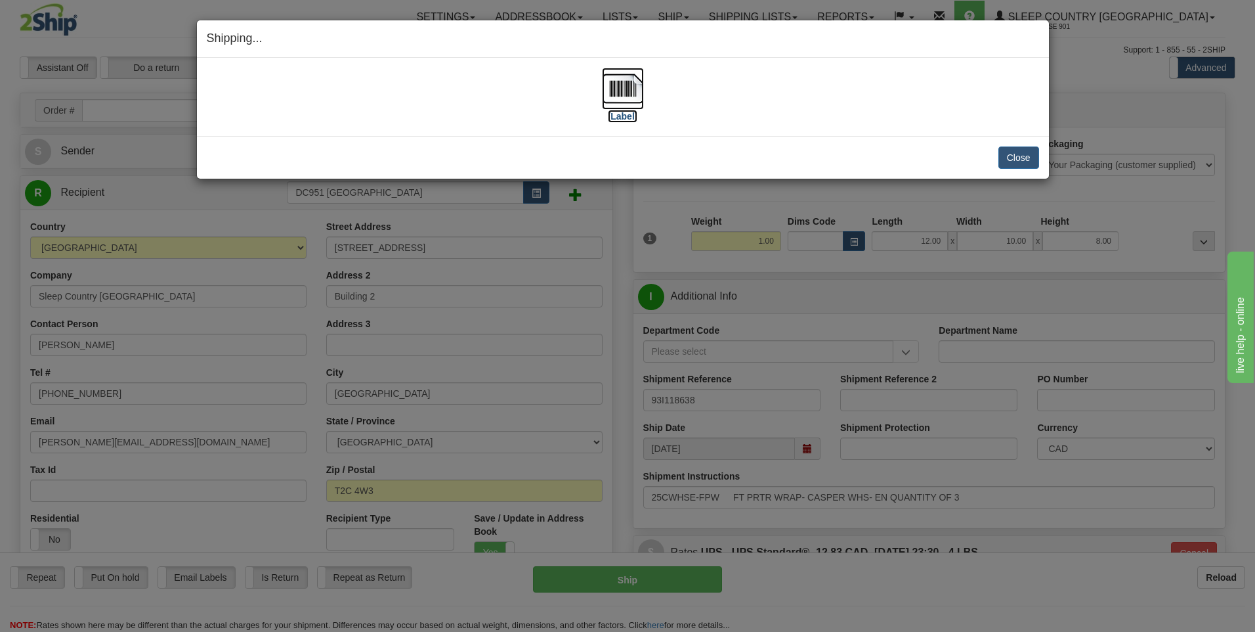
click at [621, 118] on label "[Label]" at bounding box center [623, 116] width 30 height 13
click at [1021, 158] on button "Close" at bounding box center [1019, 157] width 41 height 22
